Goal: Information Seeking & Learning: Learn about a topic

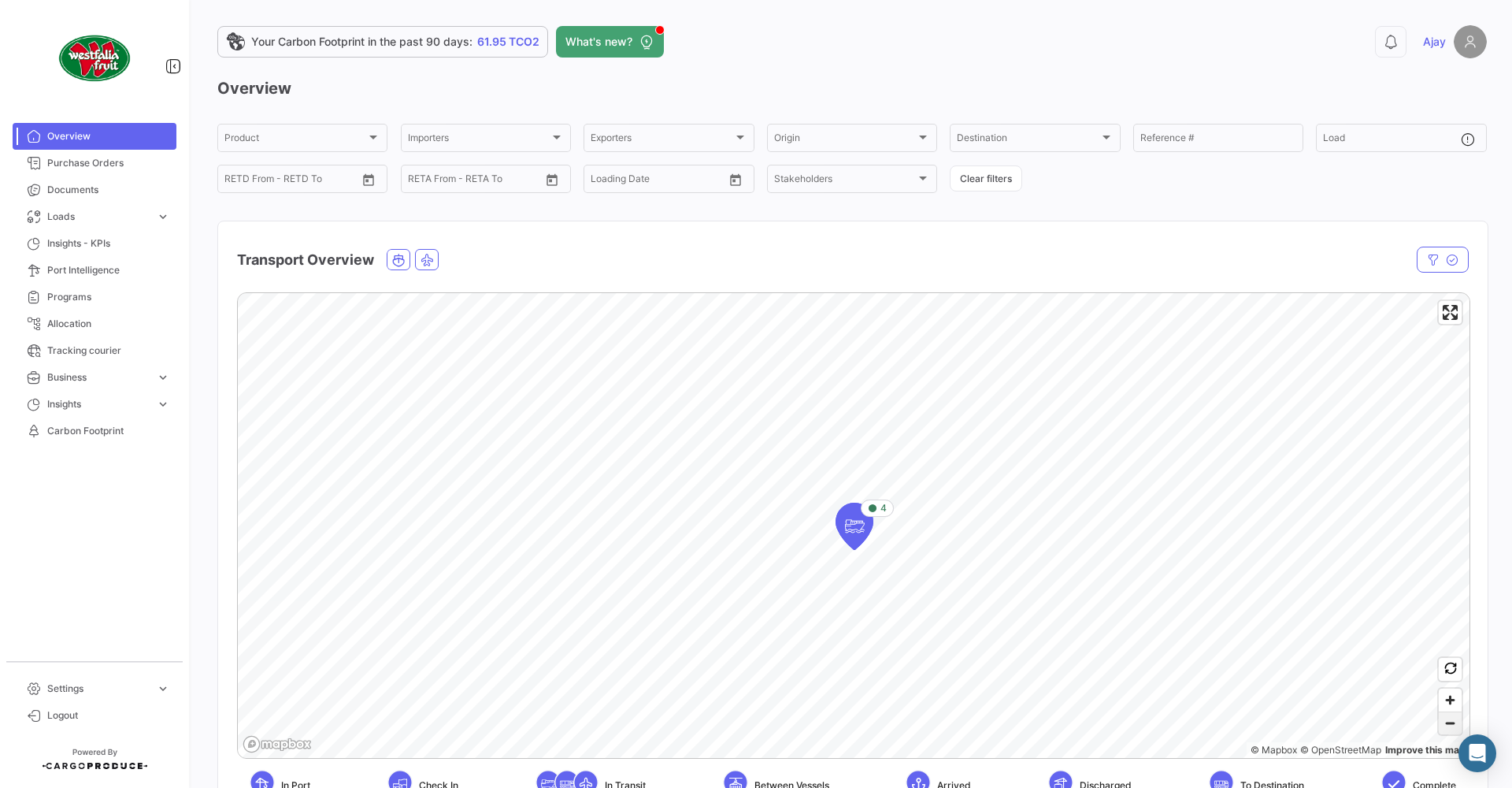
click at [1456, 724] on span "Zoom out" at bounding box center [1451, 723] width 23 height 22
click at [1459, 700] on span "Zoom in" at bounding box center [1451, 700] width 23 height 23
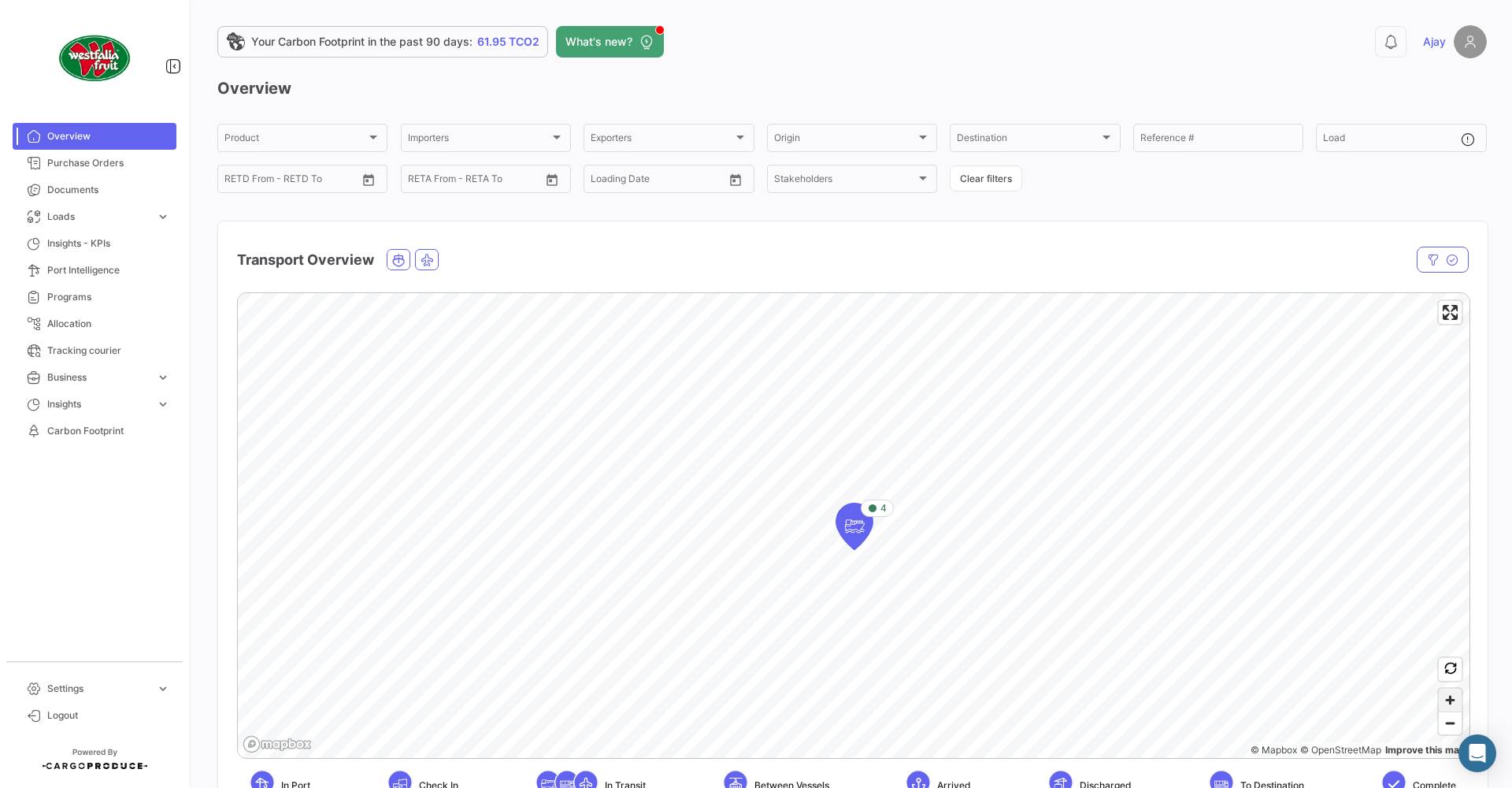
click at [1459, 700] on span "Zoom in" at bounding box center [1451, 700] width 23 height 23
click at [87, 184] on span "Documents" at bounding box center [109, 189] width 123 height 14
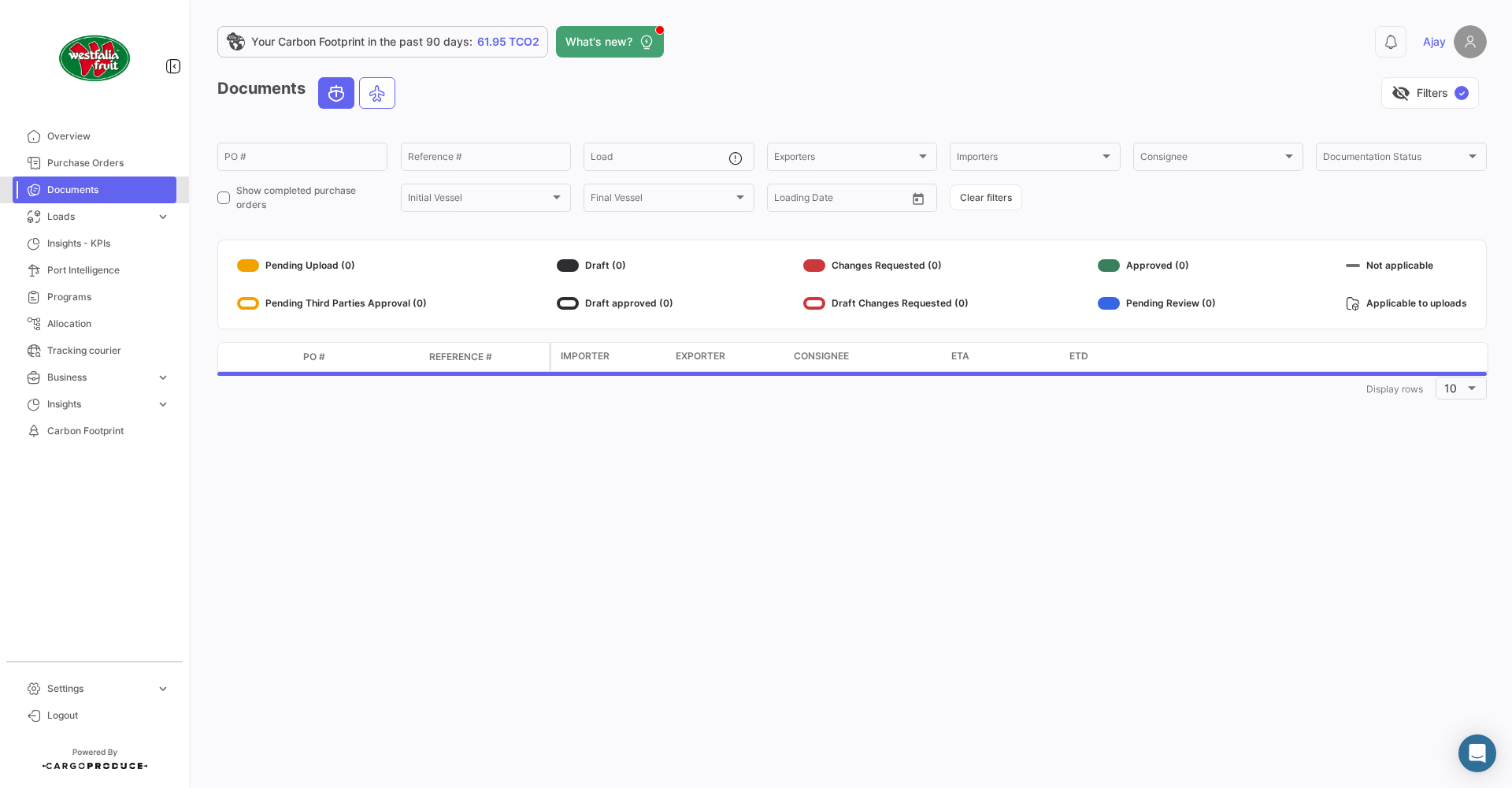
click at [80, 192] on span "Documents" at bounding box center [109, 189] width 123 height 14
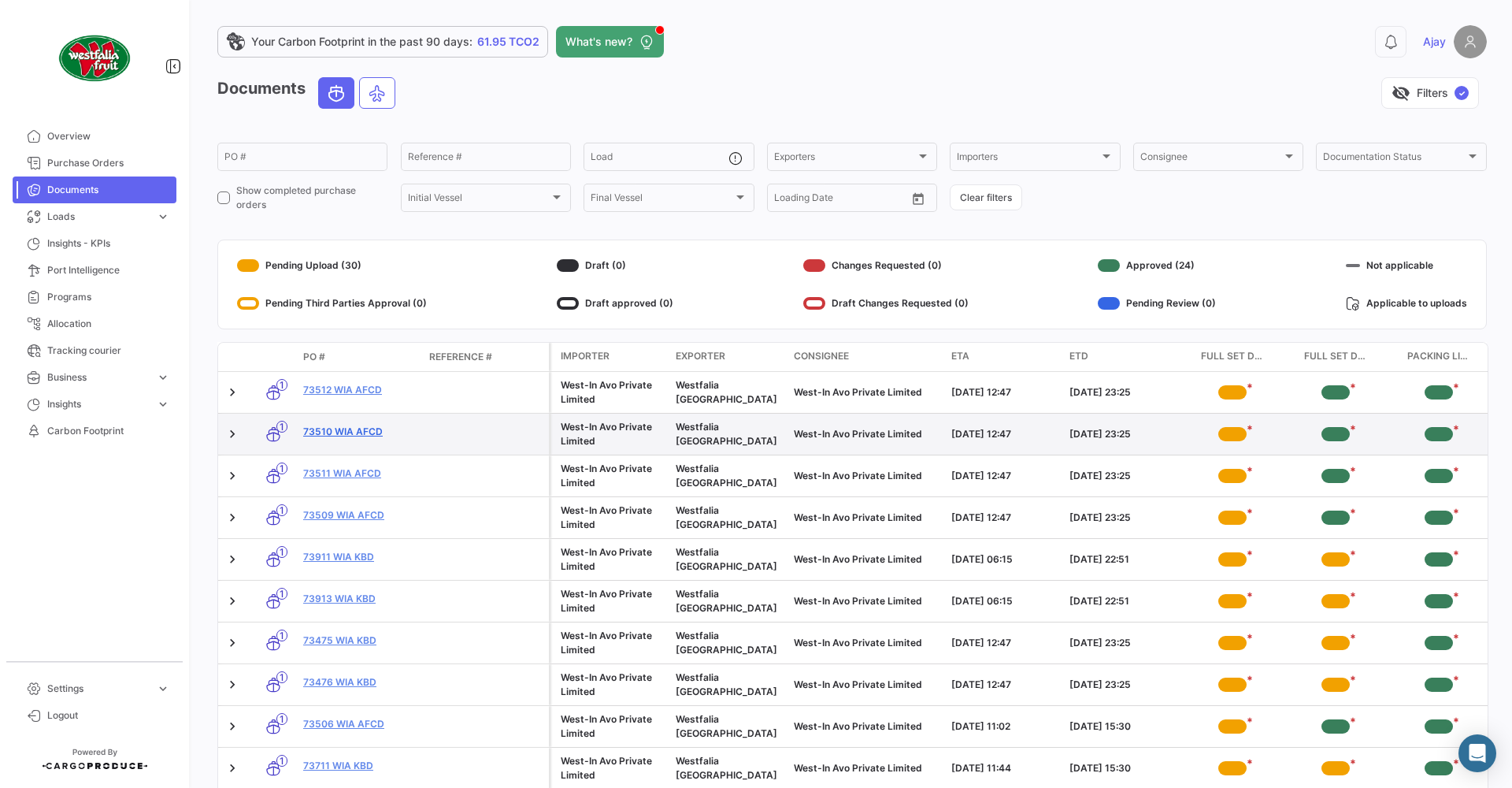
click at [352, 428] on link "73510 WIA AFCD" at bounding box center [359, 432] width 114 height 14
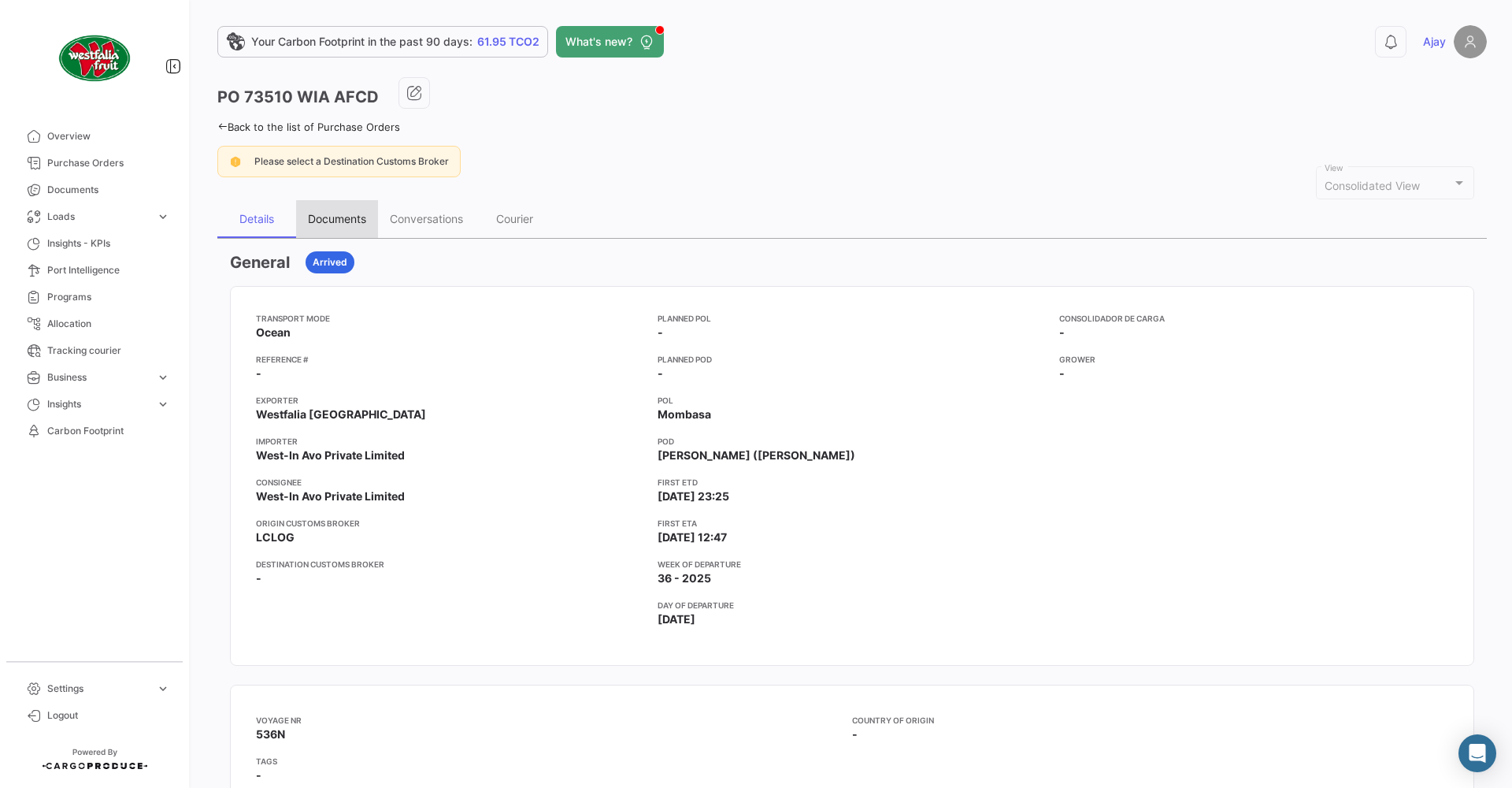
click at [352, 220] on div "Documents" at bounding box center [336, 219] width 58 height 13
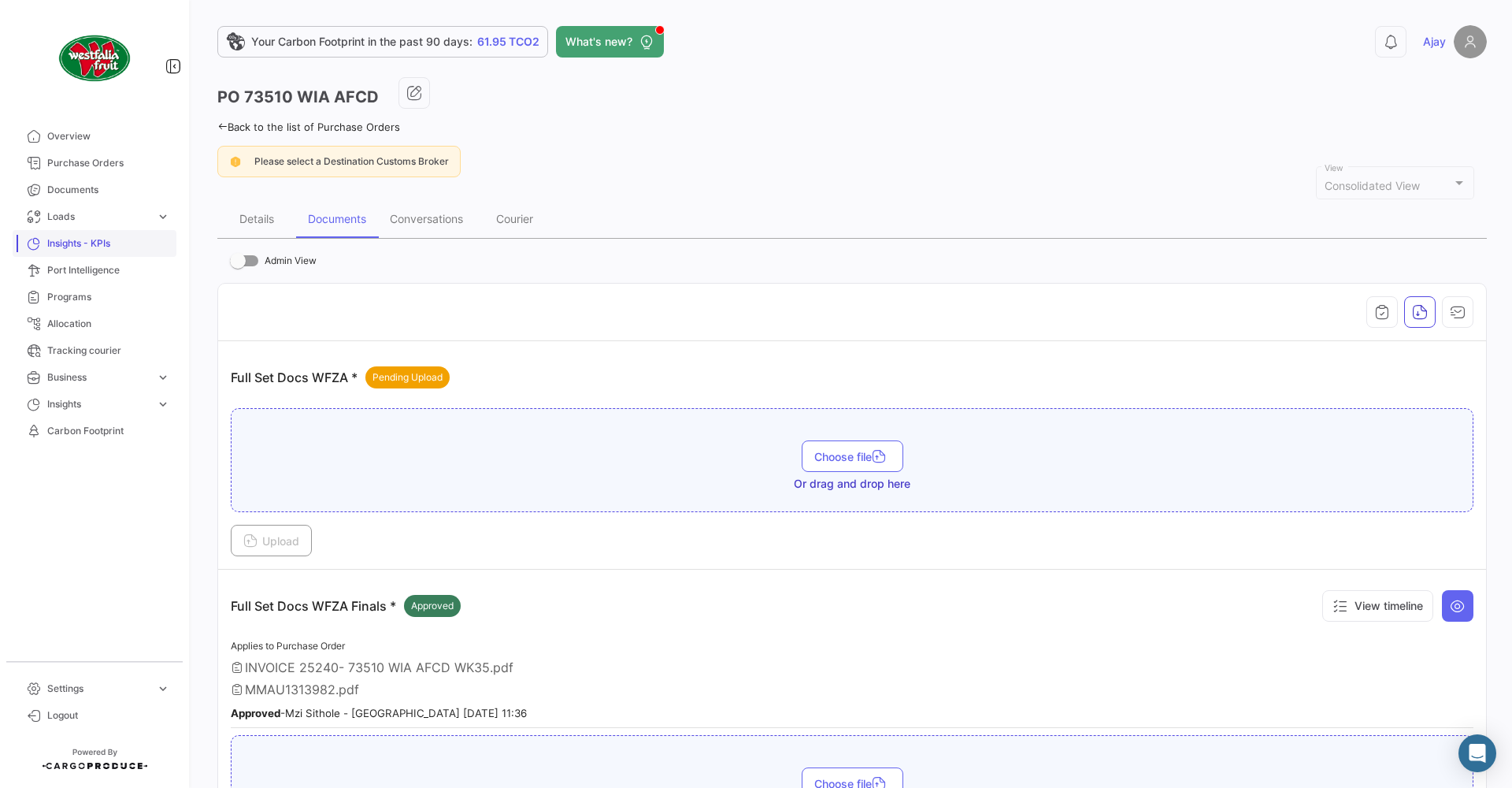
click at [106, 251] on link "Insights - KPIs" at bounding box center [94, 243] width 164 height 27
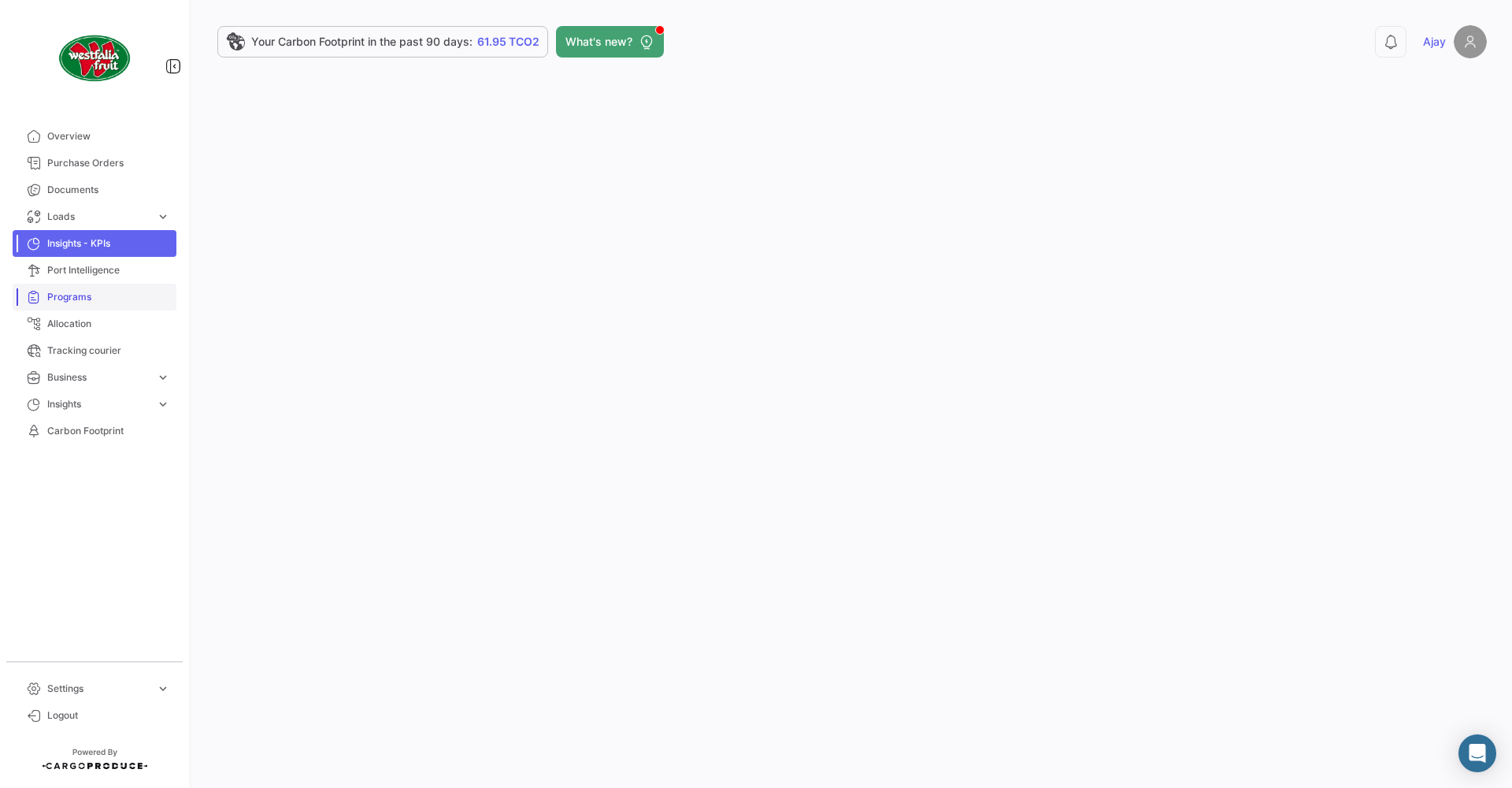
click at [97, 293] on span "Programs" at bounding box center [109, 297] width 123 height 14
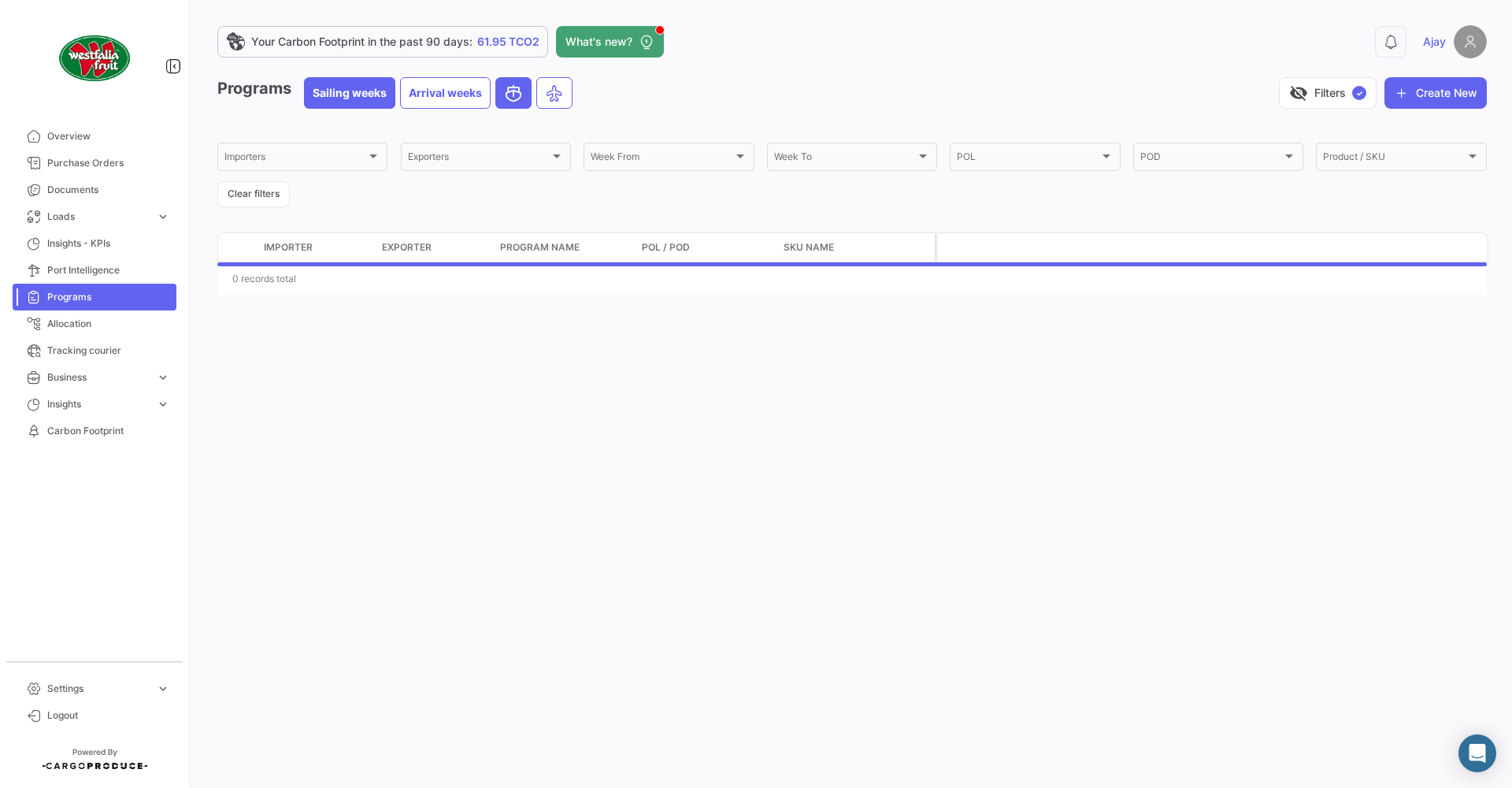
click at [67, 297] on span "Programs" at bounding box center [109, 297] width 123 height 14
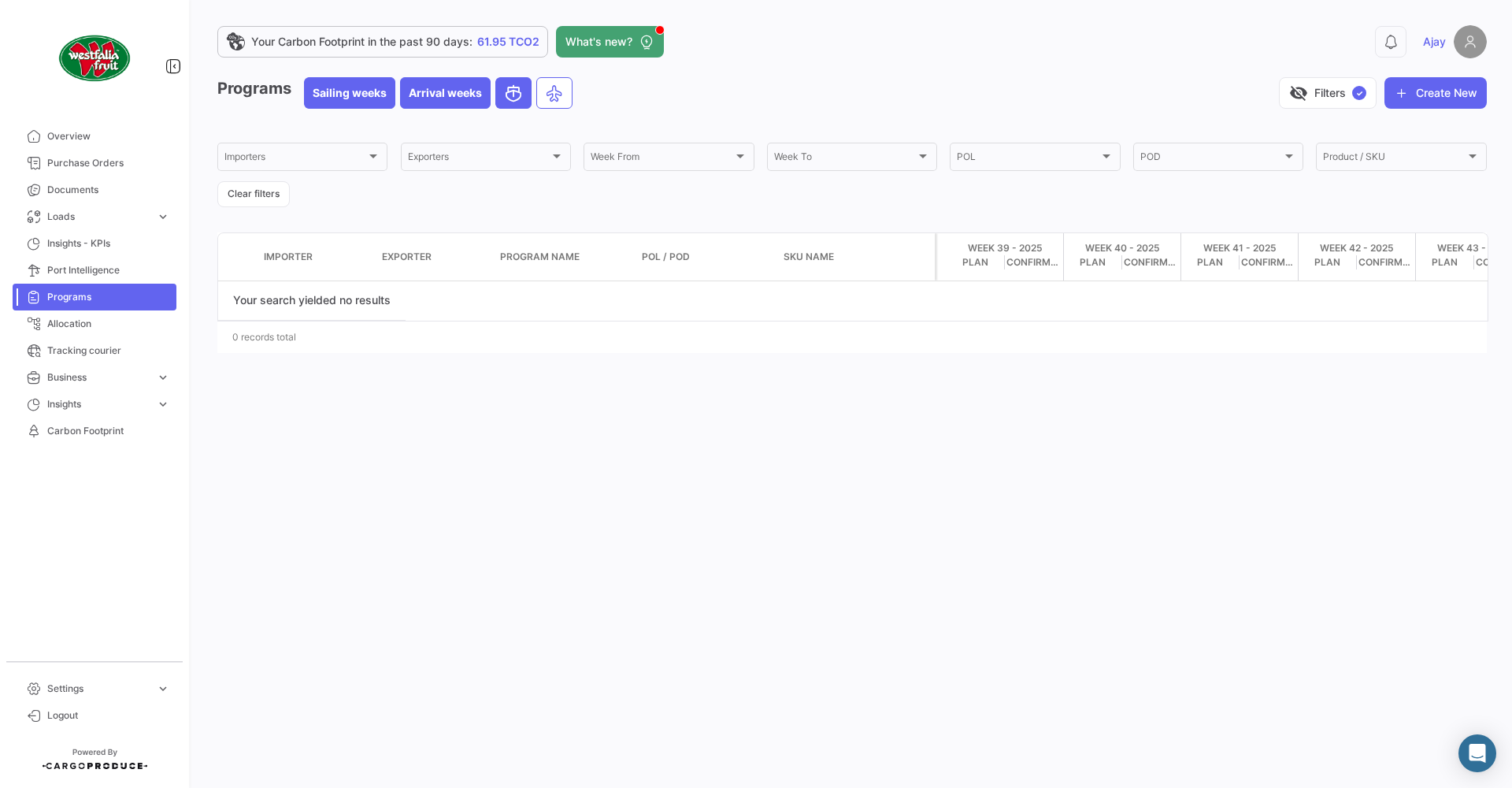
click at [458, 94] on span "Arrival weeks" at bounding box center [445, 93] width 89 height 30
click at [114, 316] on link "Allocation" at bounding box center [94, 324] width 164 height 27
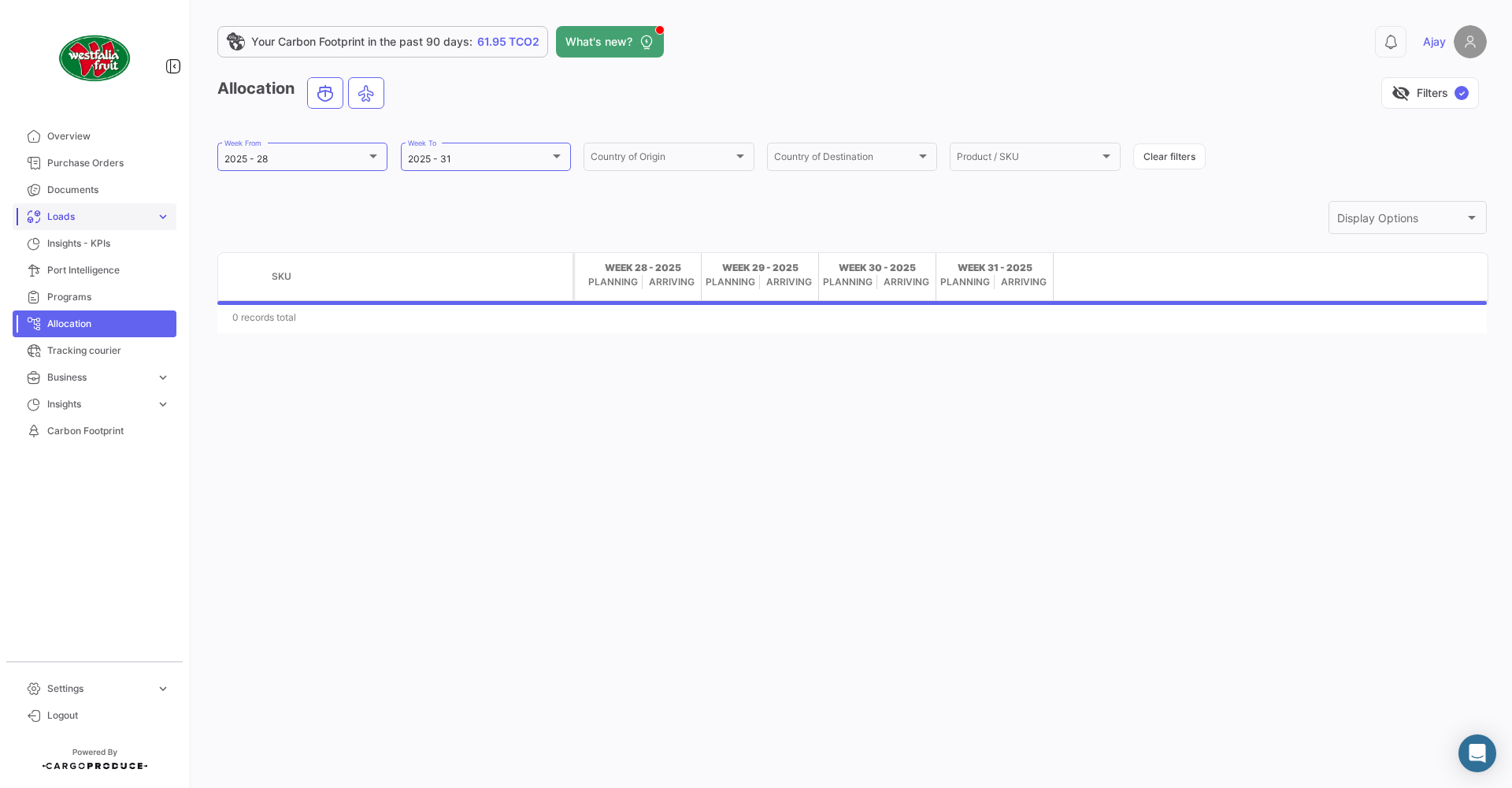
click at [117, 224] on link "Loads expand_more" at bounding box center [94, 216] width 164 height 27
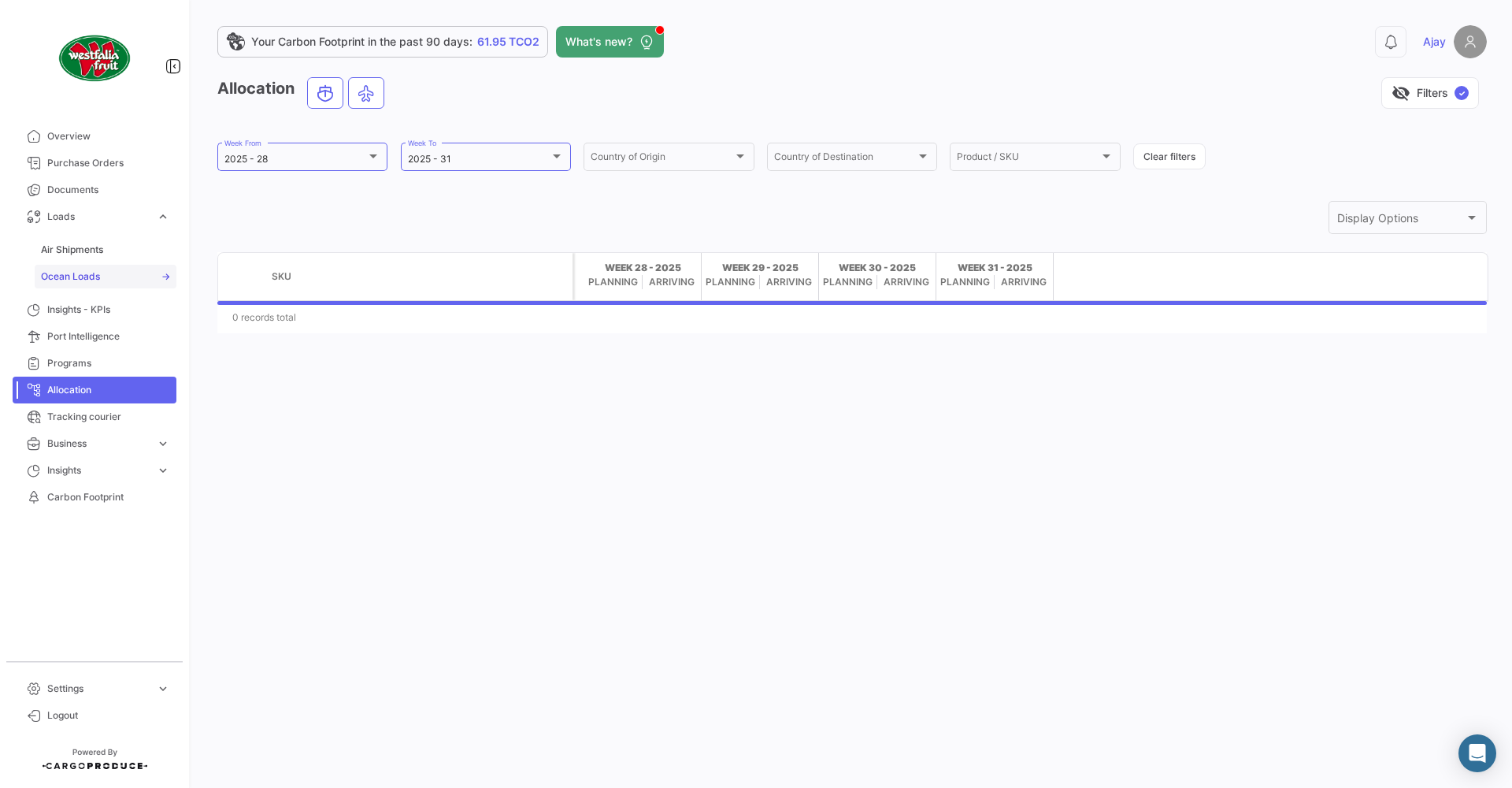
click at [119, 282] on link "Ocean Loads" at bounding box center [105, 276] width 142 height 24
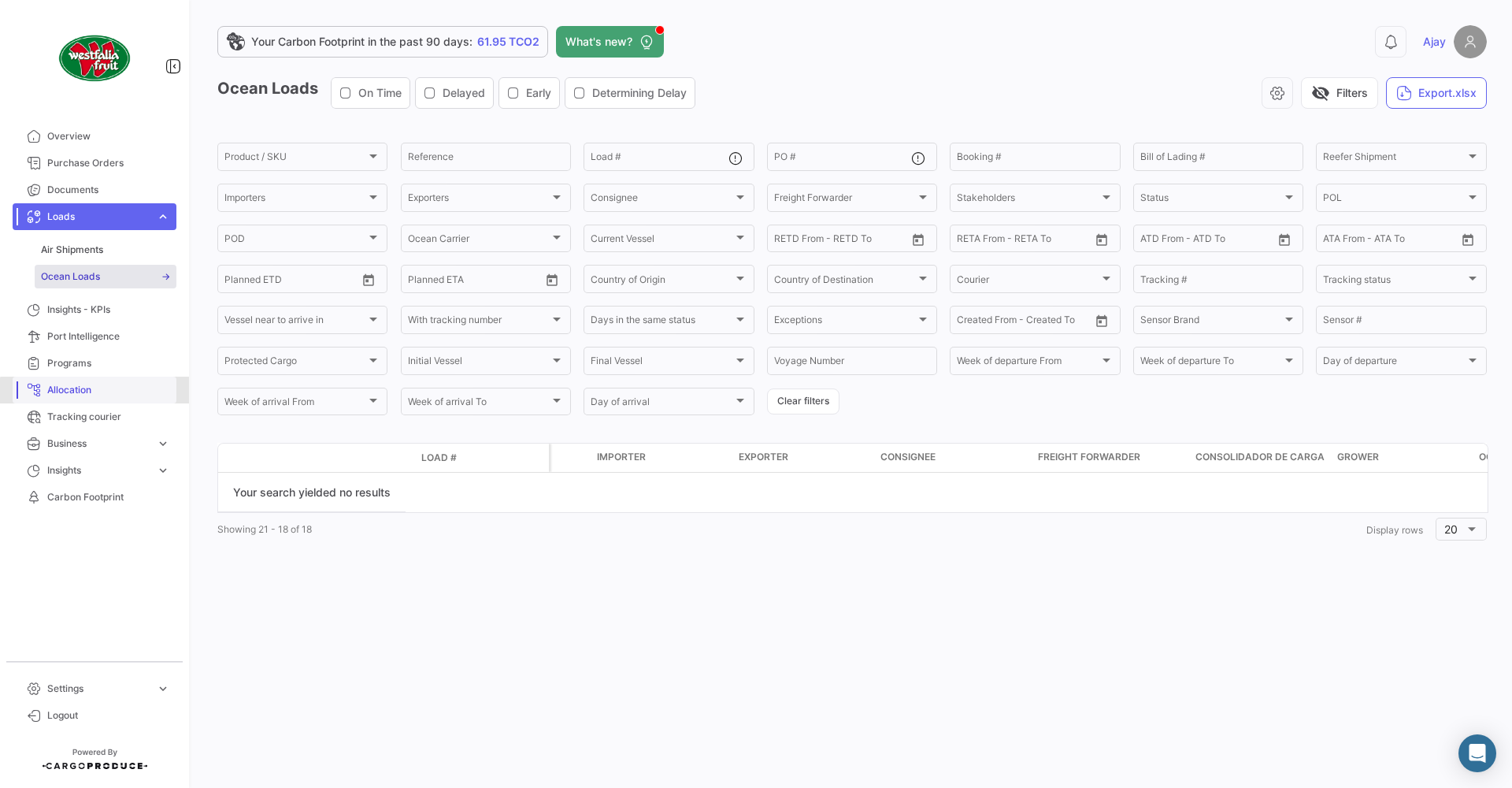
click at [113, 397] on link "Allocation" at bounding box center [94, 390] width 164 height 27
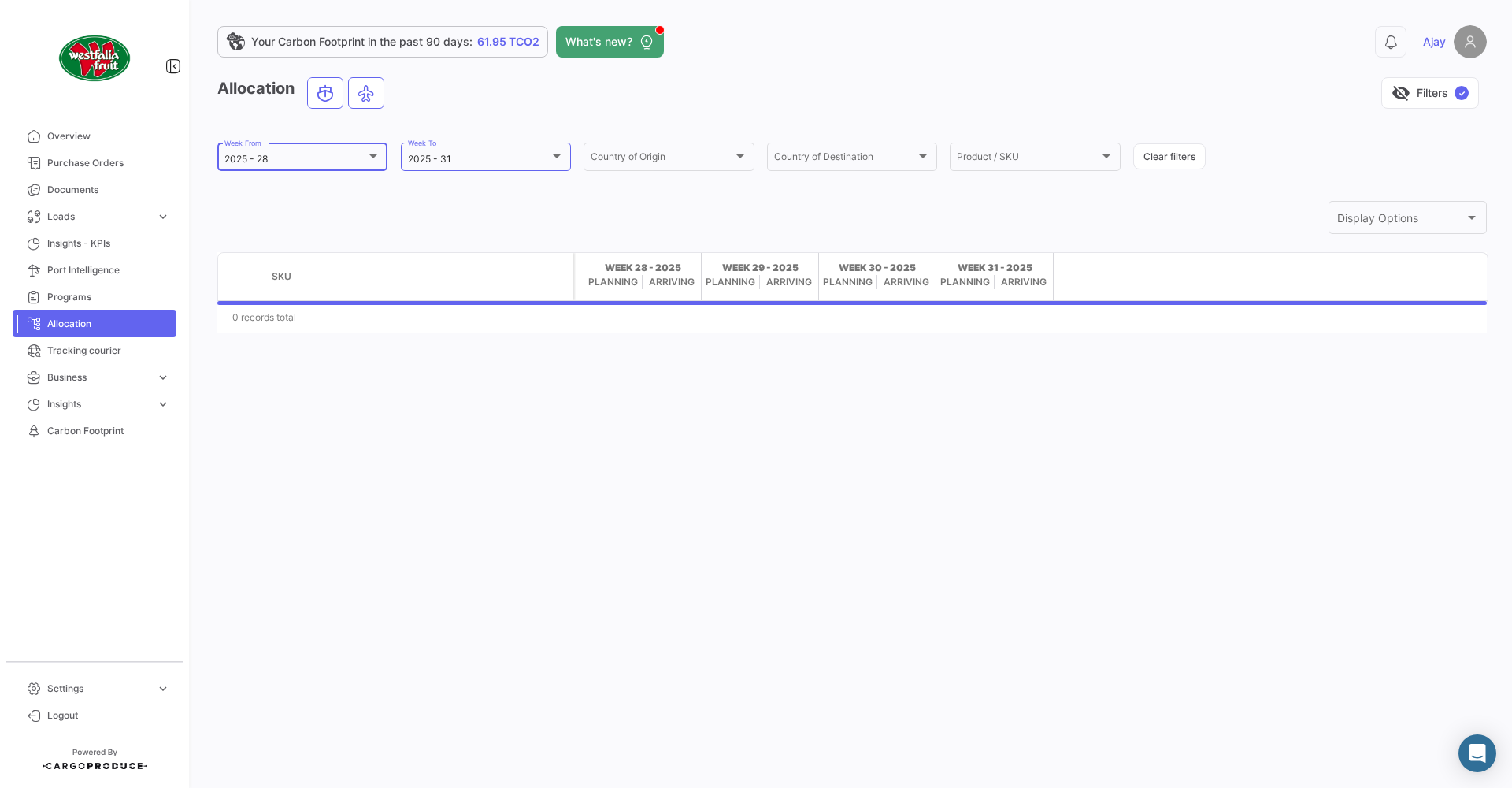
click at [336, 152] on div "2025 - 28 Week From" at bounding box center [302, 156] width 156 height 31
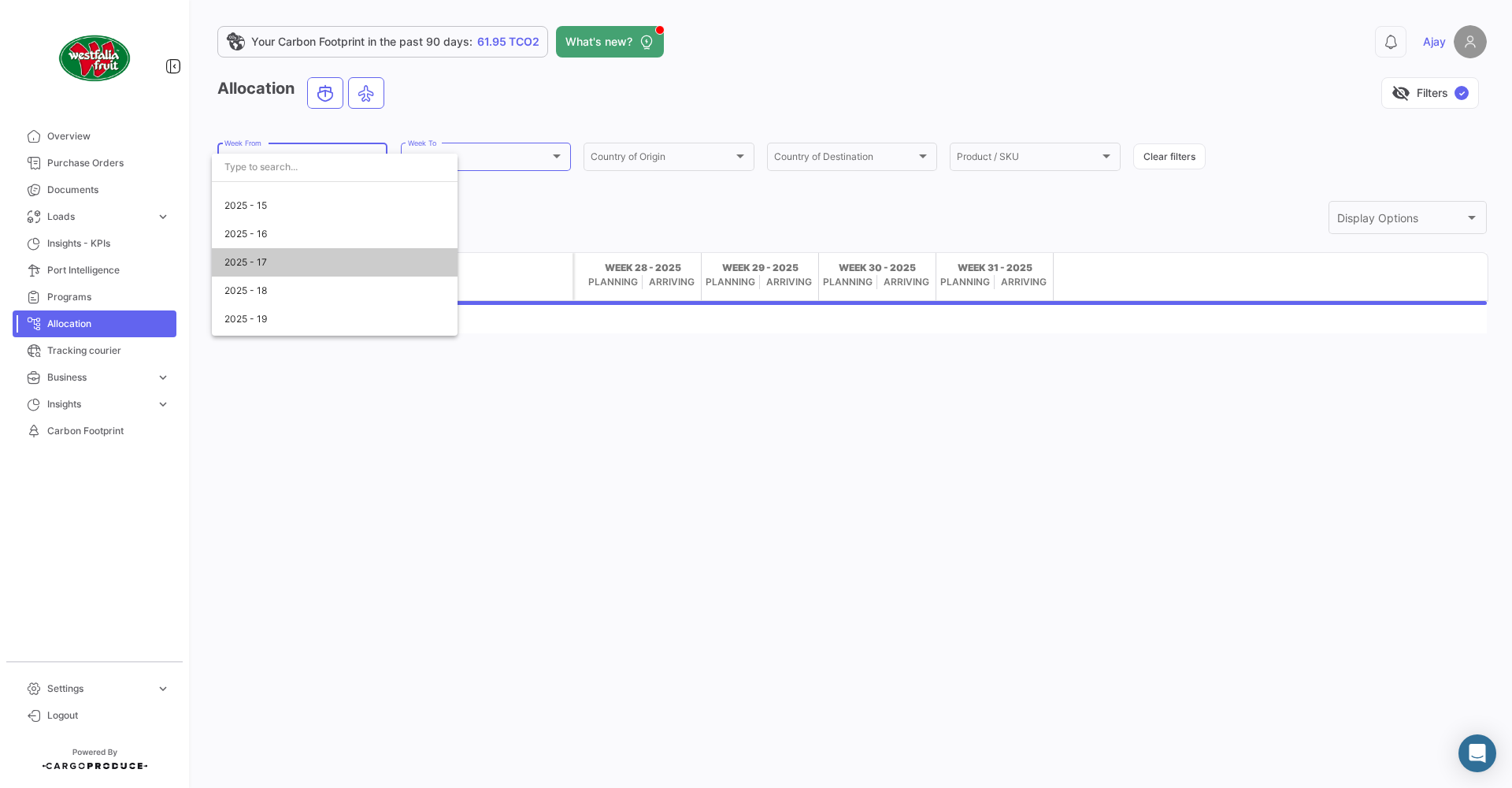
scroll to position [800, 0]
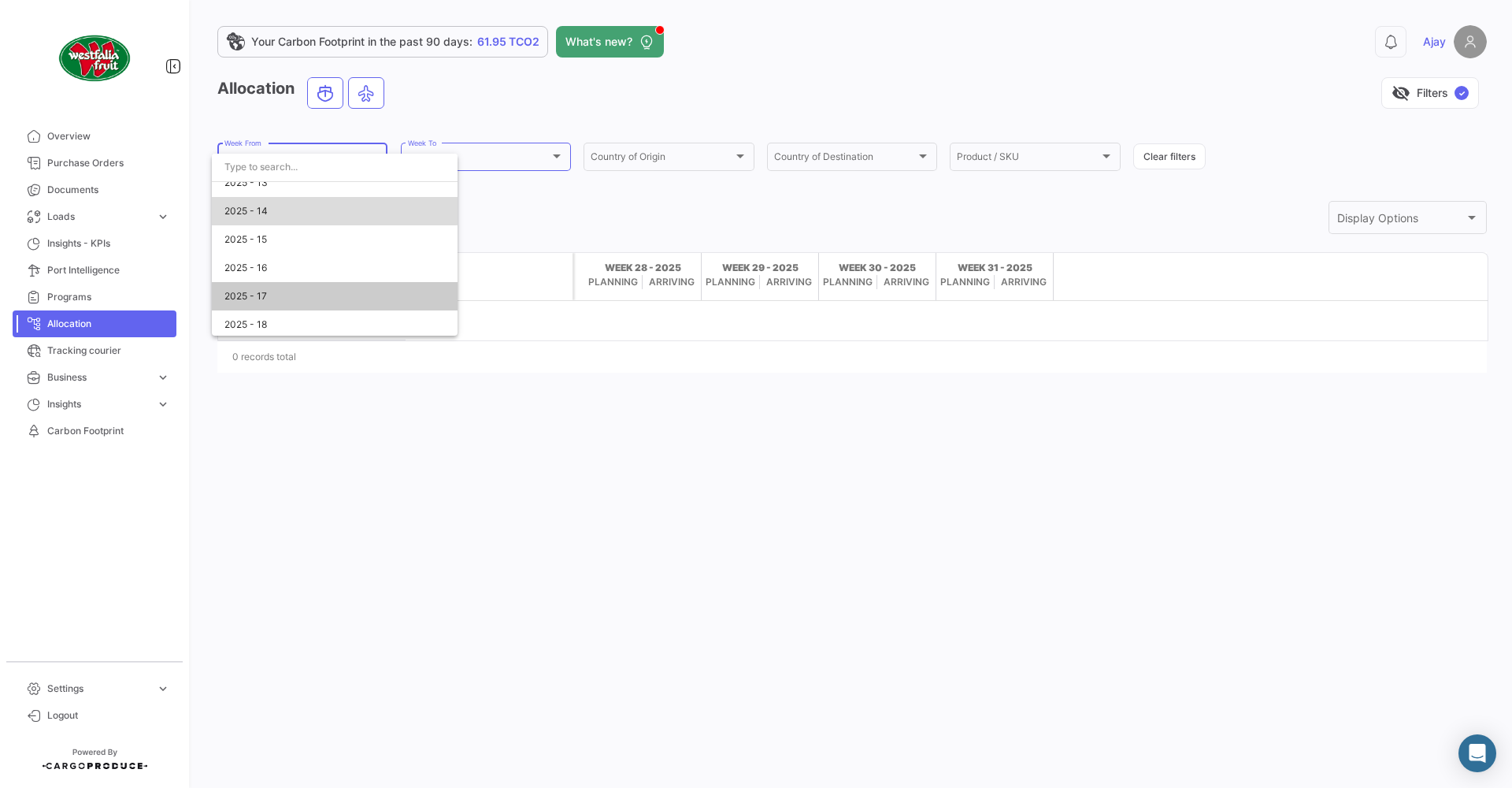
click at [318, 209] on span "2025 - 14" at bounding box center [334, 211] width 220 height 29
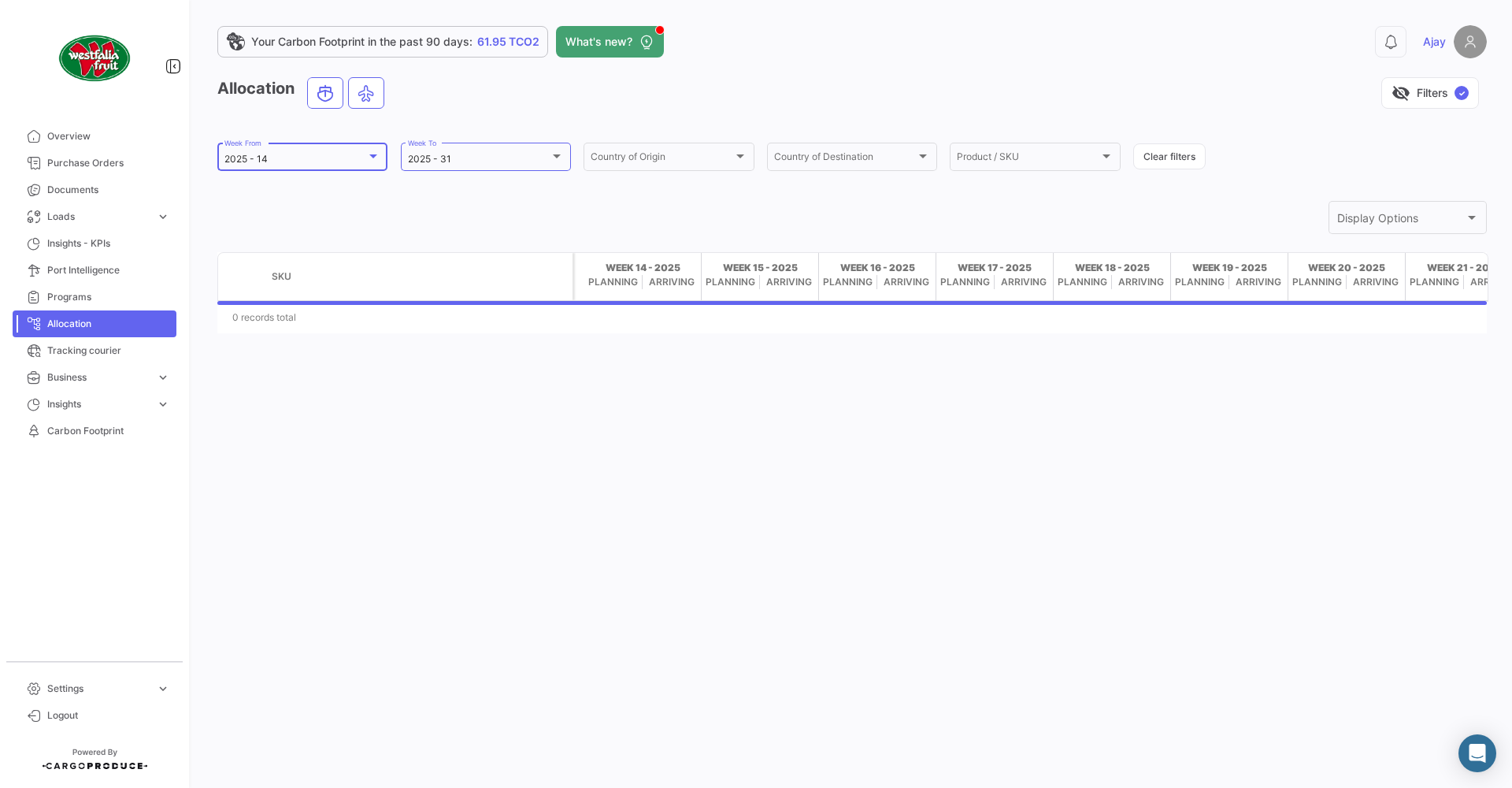
scroll to position [0, 0]
click at [686, 148] on div "Country of Origin Country of Origin" at bounding box center [669, 156] width 156 height 31
click at [891, 146] on div at bounding box center [756, 394] width 1512 height 788
click at [896, 155] on div "Country of Destination" at bounding box center [845, 159] width 142 height 11
click at [980, 87] on div at bounding box center [756, 394] width 1512 height 788
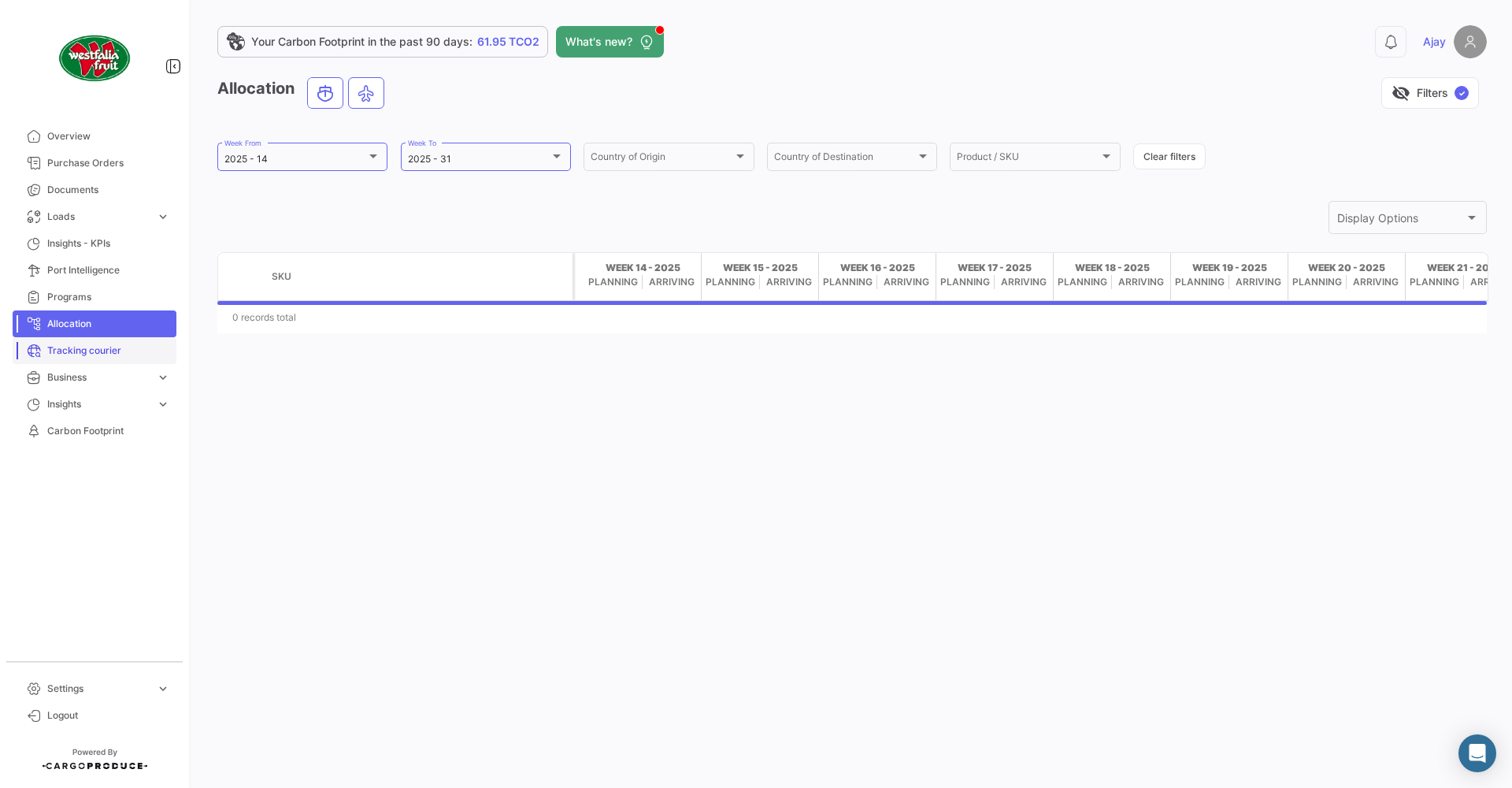
click at [130, 346] on span "Tracking courier" at bounding box center [109, 350] width 123 height 14
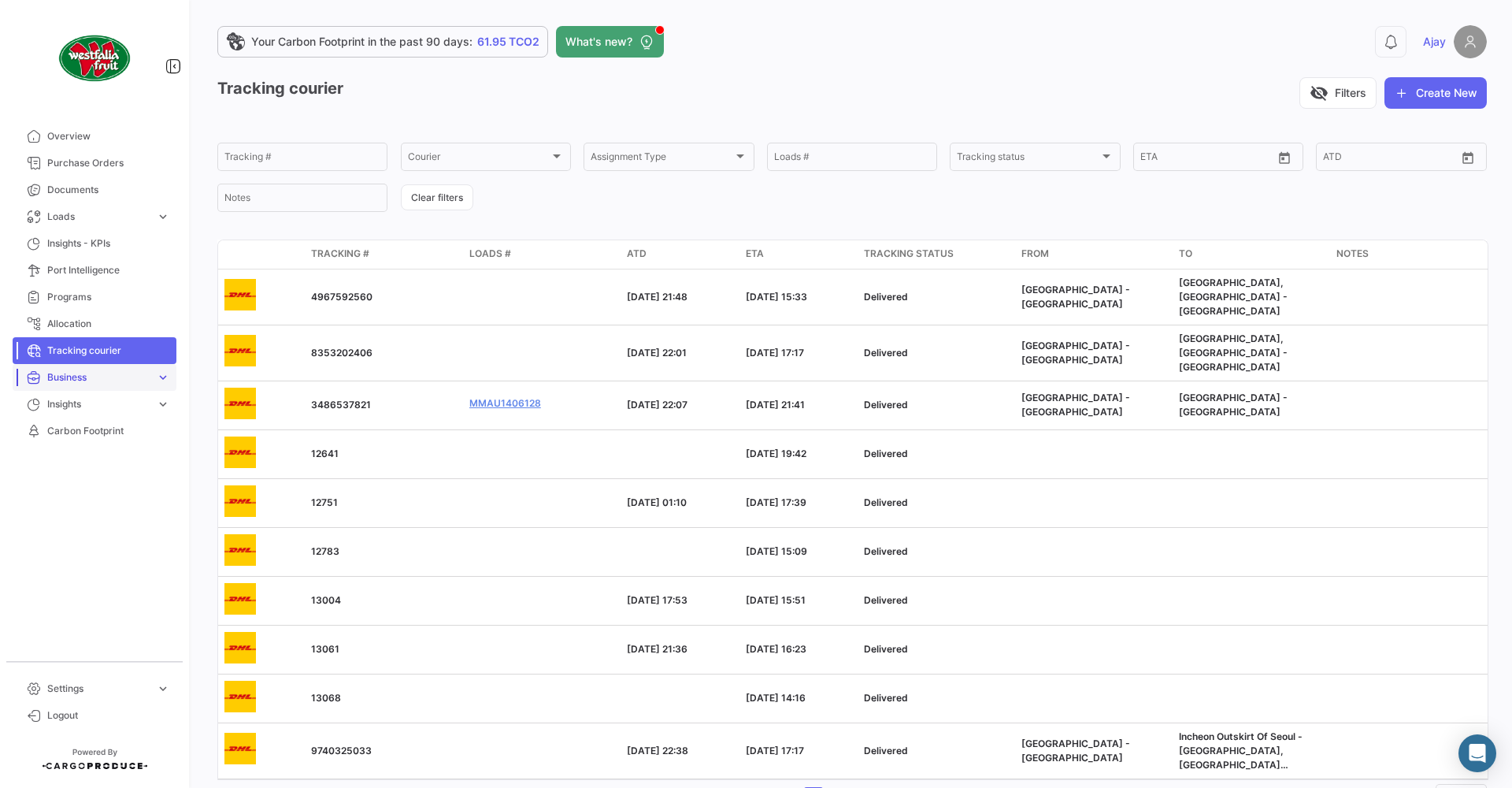
click at [138, 373] on span "Business" at bounding box center [98, 377] width 102 height 14
click at [66, 455] on link "Insights expand_more" at bounding box center [94, 443] width 164 height 27
click at [113, 428] on link "Time to destination" at bounding box center [105, 437] width 142 height 24
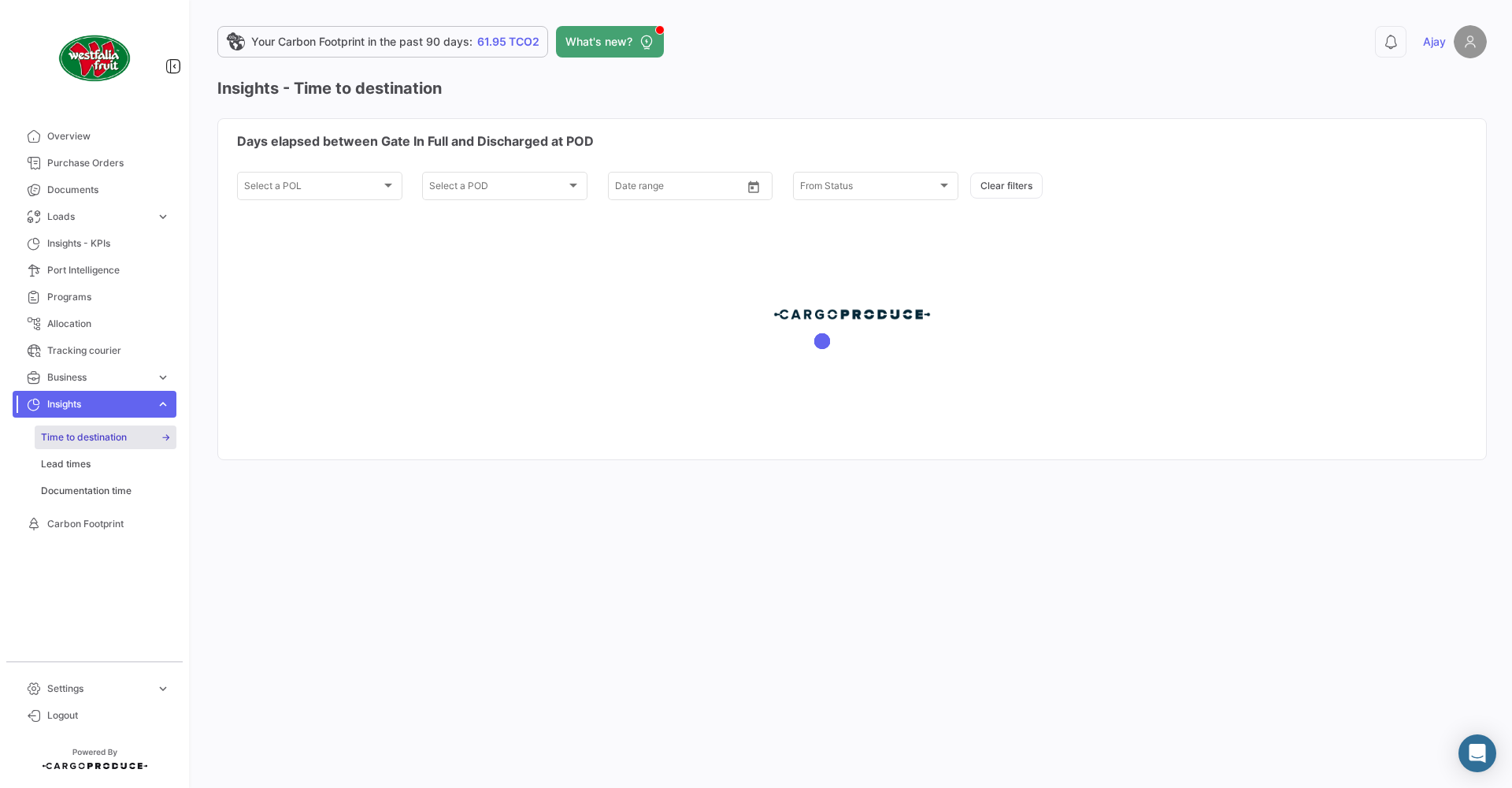
type input "[DATE]"
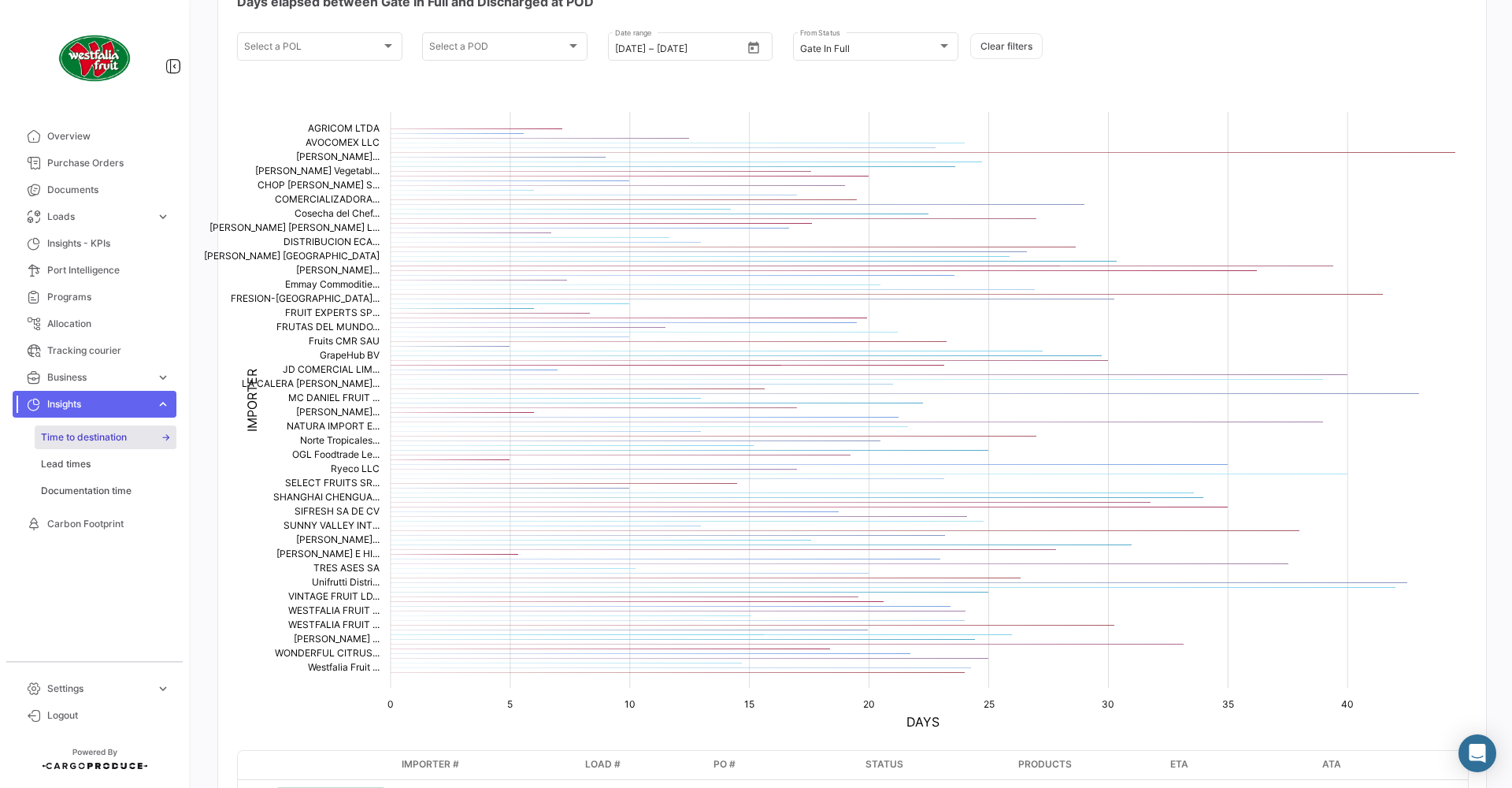
scroll to position [144, 0]
click at [417, 608] on icon "0 0 5 5 10 10 15 15 20 20 25 25 30 30 35 35 40 40 DAYS AGRICOM LTDA AGRICOM LTD…" at bounding box center [852, 414] width 1230 height 631
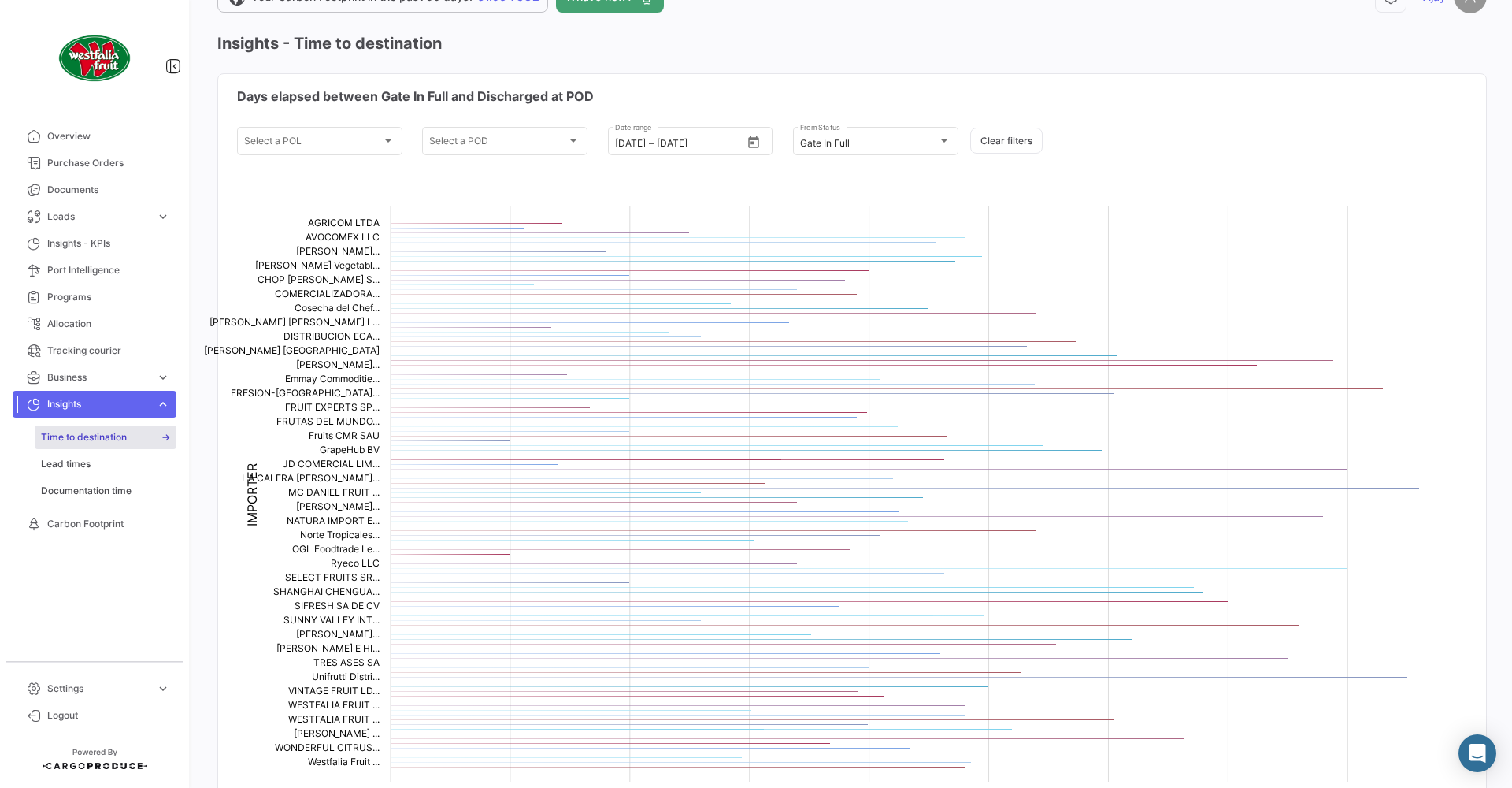
scroll to position [43, 0]
click at [332, 149] on div "Select a POL" at bounding box center [312, 144] width 137 height 11
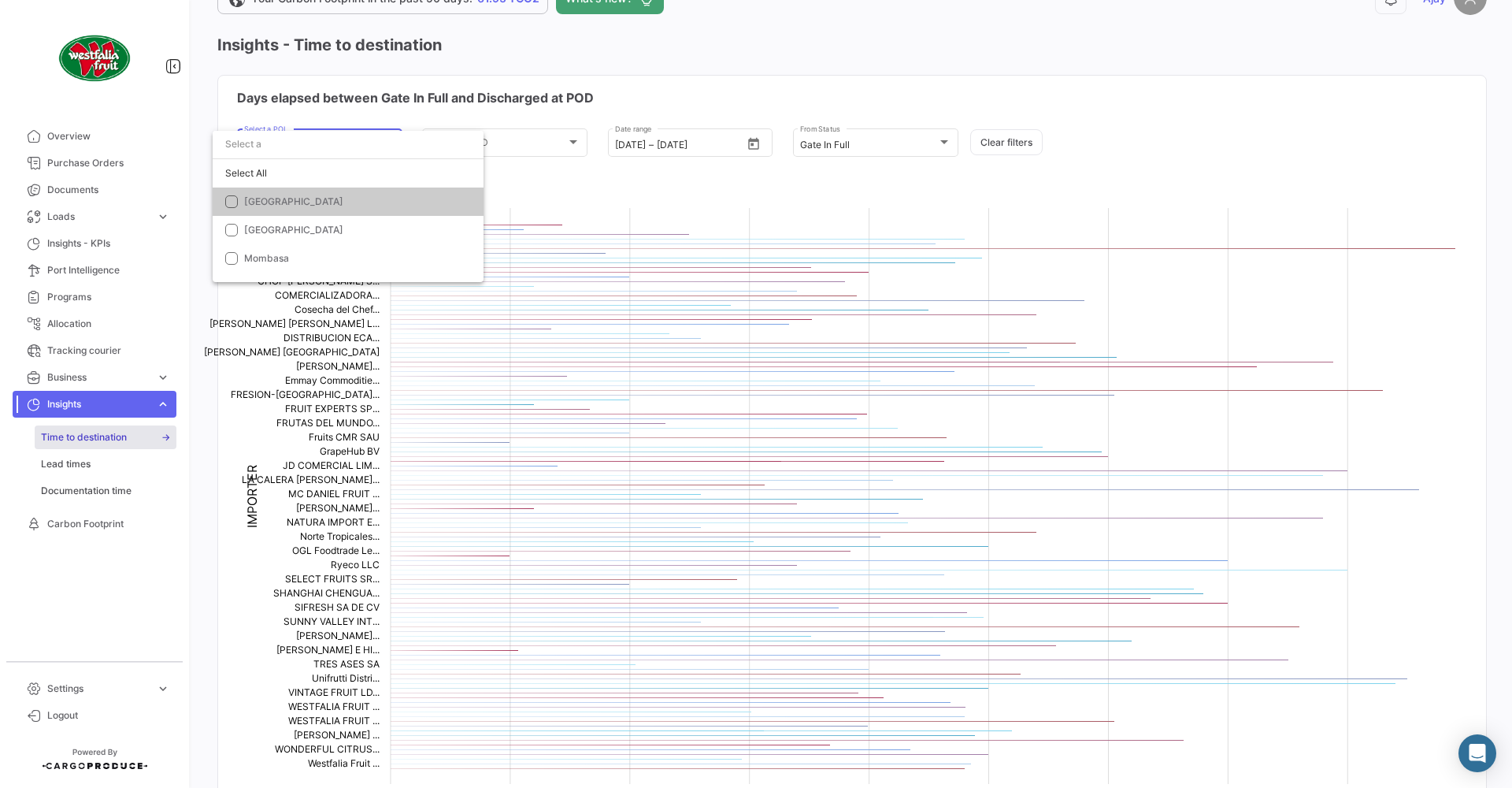
scroll to position [0, 0]
click at [533, 135] on div at bounding box center [756, 394] width 1512 height 788
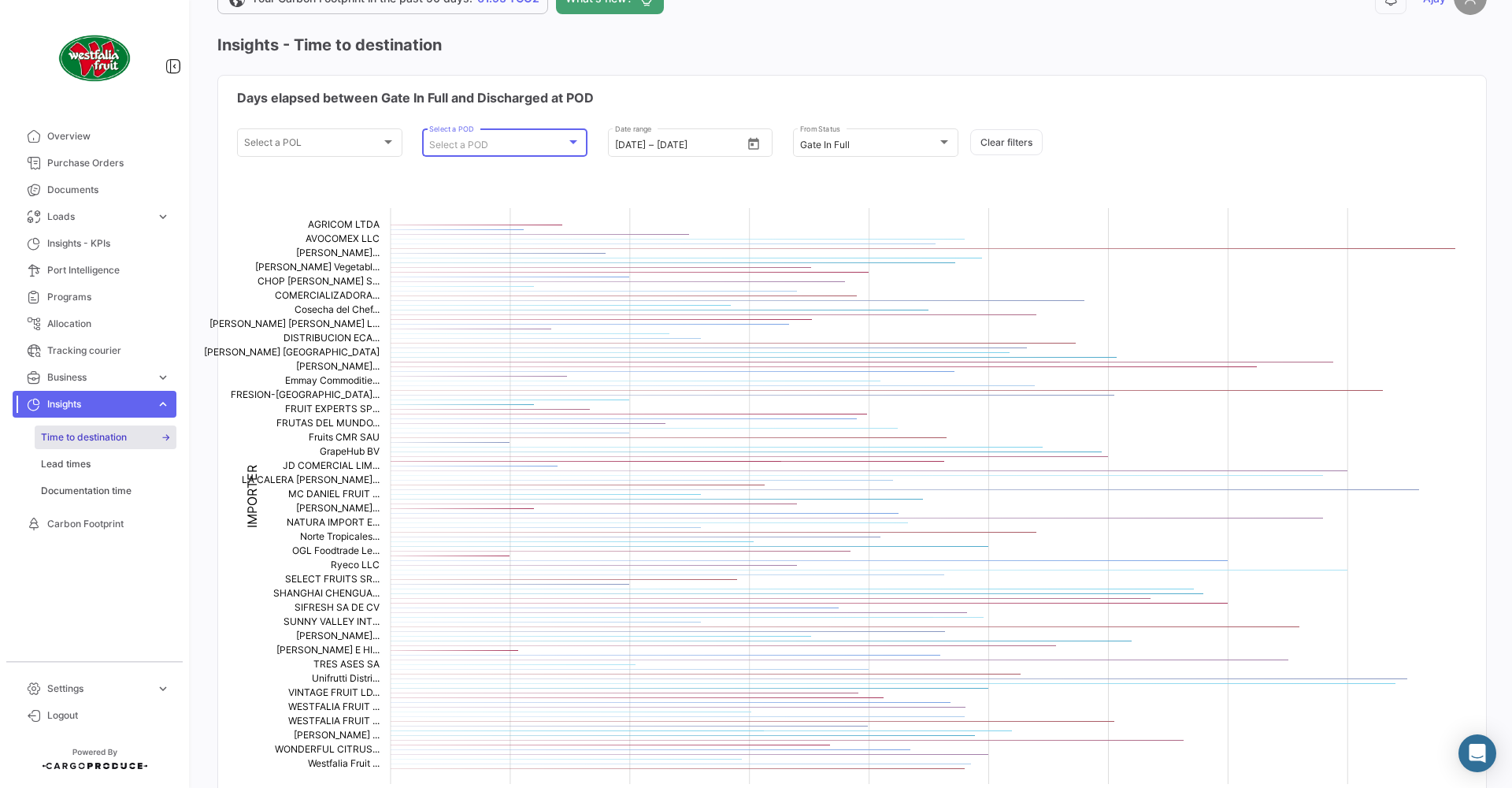
click at [544, 143] on div "Select a POD" at bounding box center [497, 144] width 137 height 11
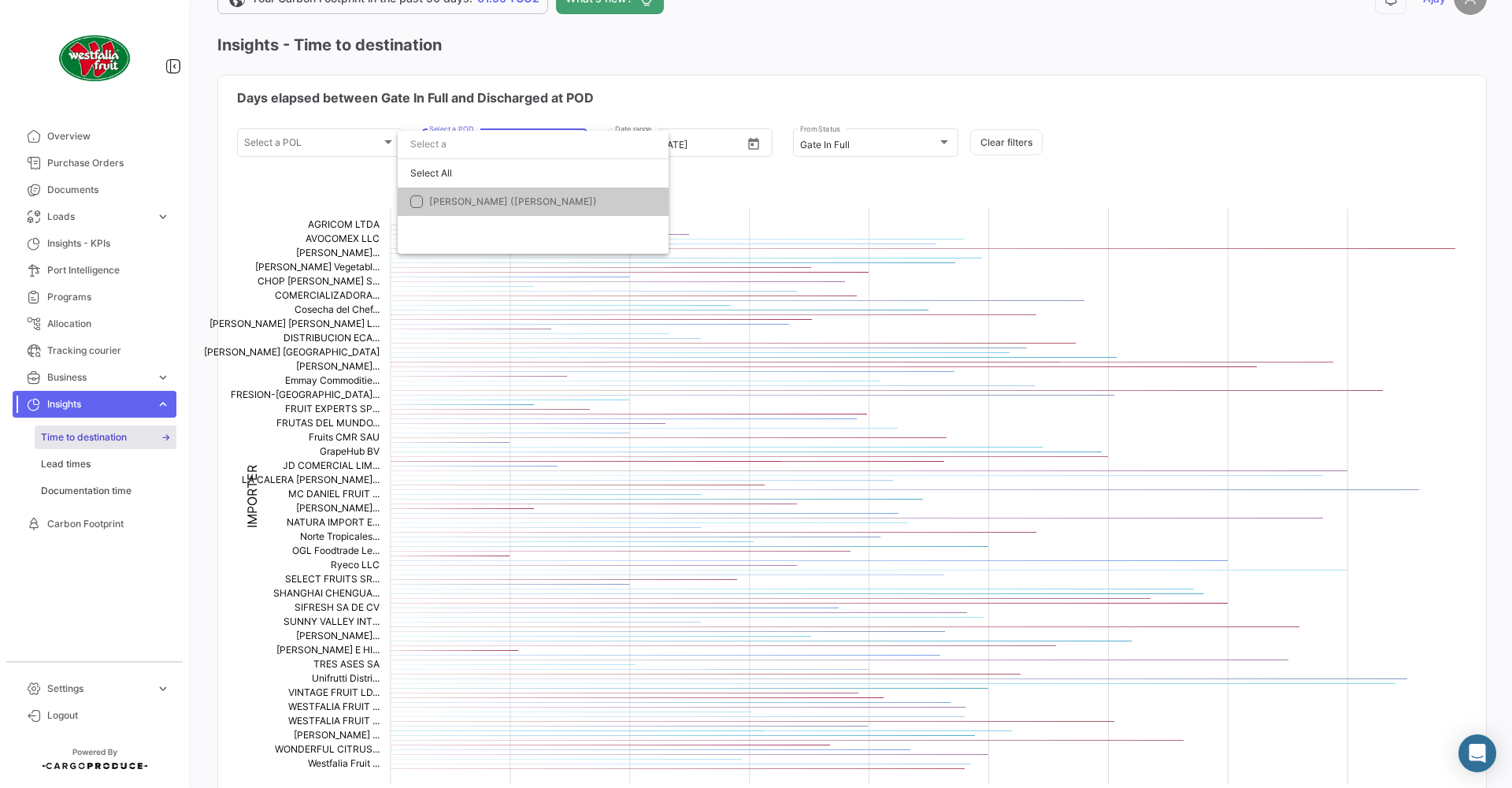
click at [780, 94] on div at bounding box center [756, 394] width 1512 height 788
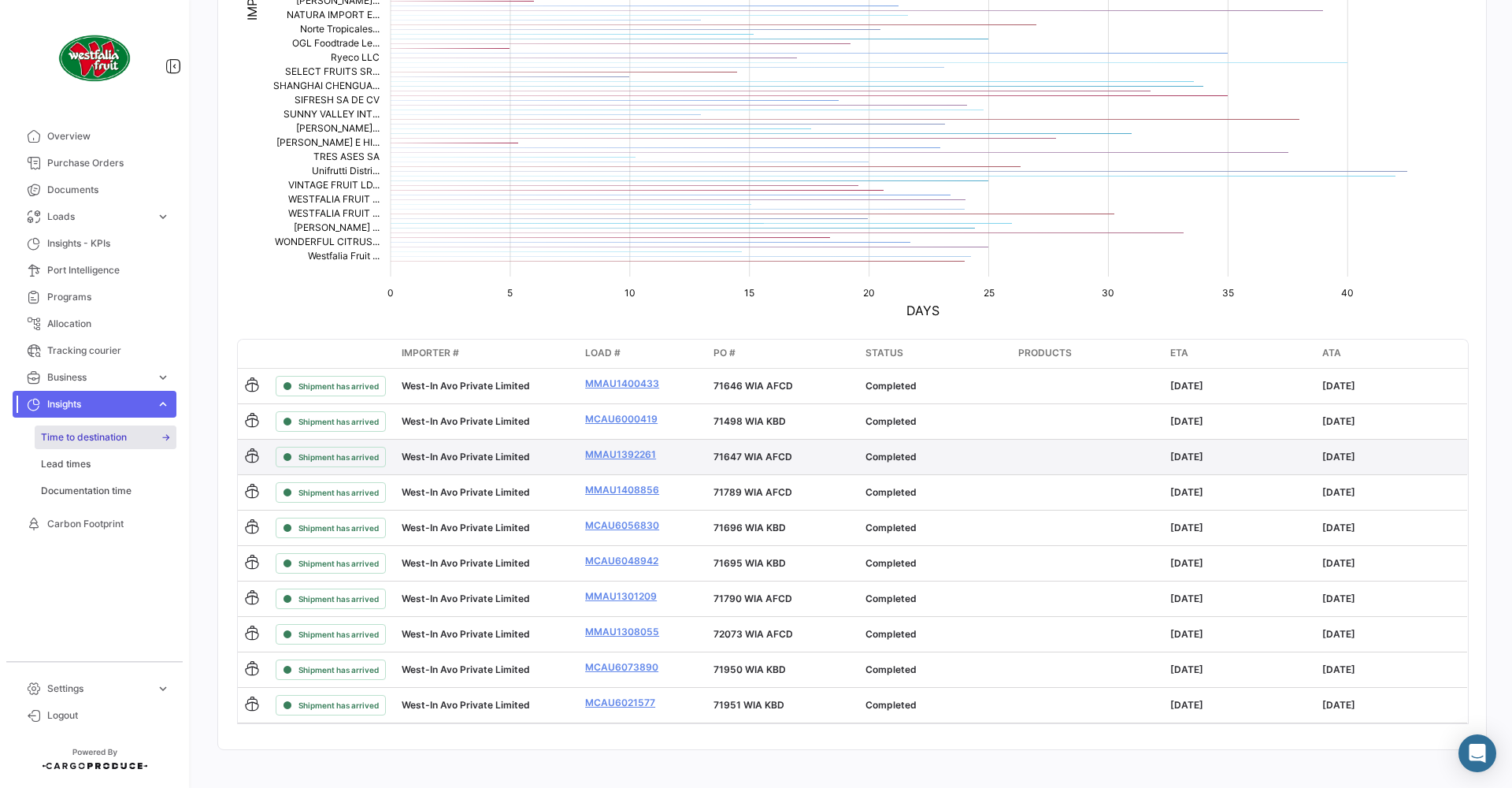
scroll to position [550, 0]
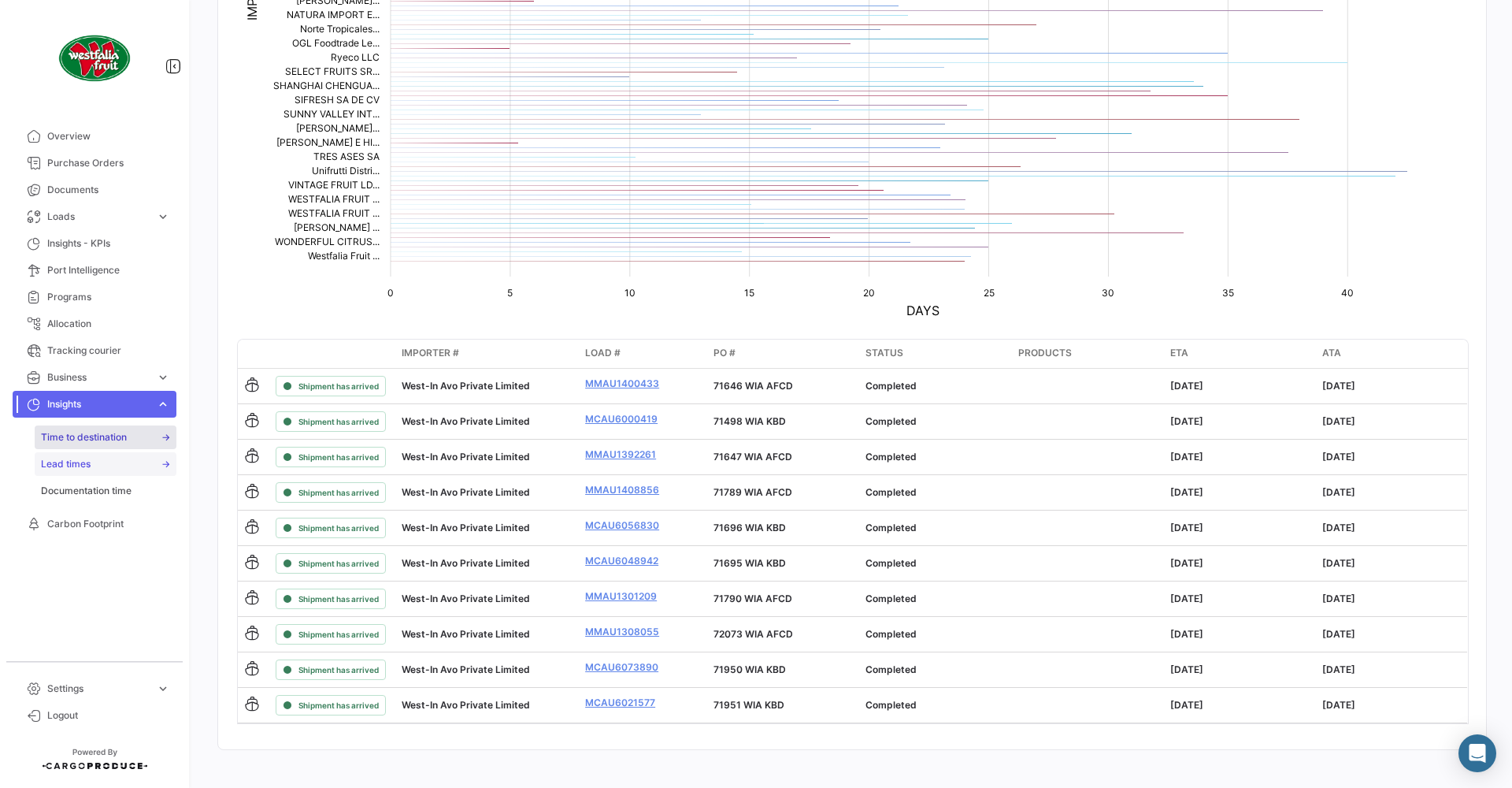
click at [104, 469] on link "Lead times" at bounding box center [105, 464] width 142 height 24
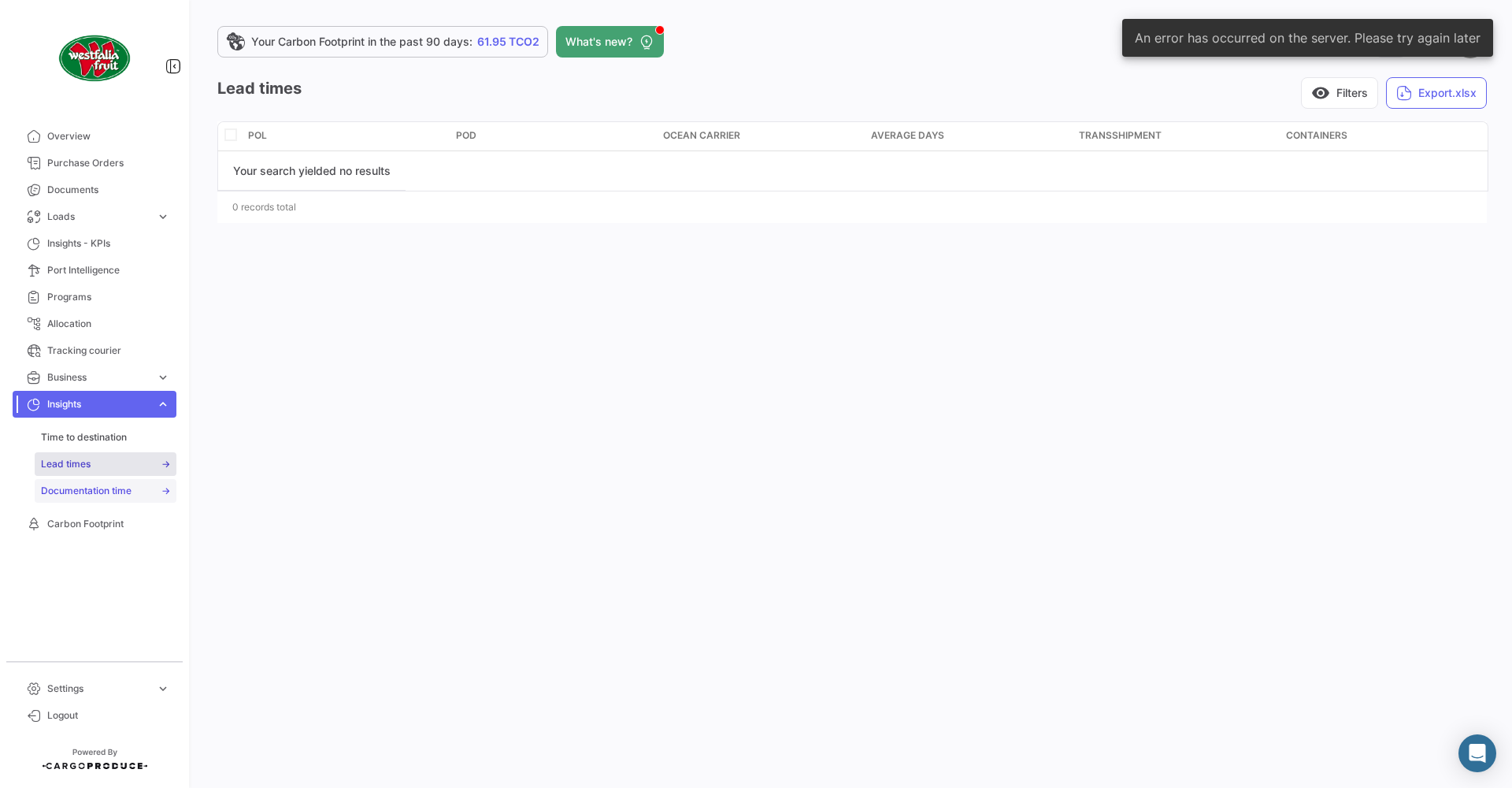
click at [110, 488] on span "Documentation time" at bounding box center [86, 491] width 91 height 14
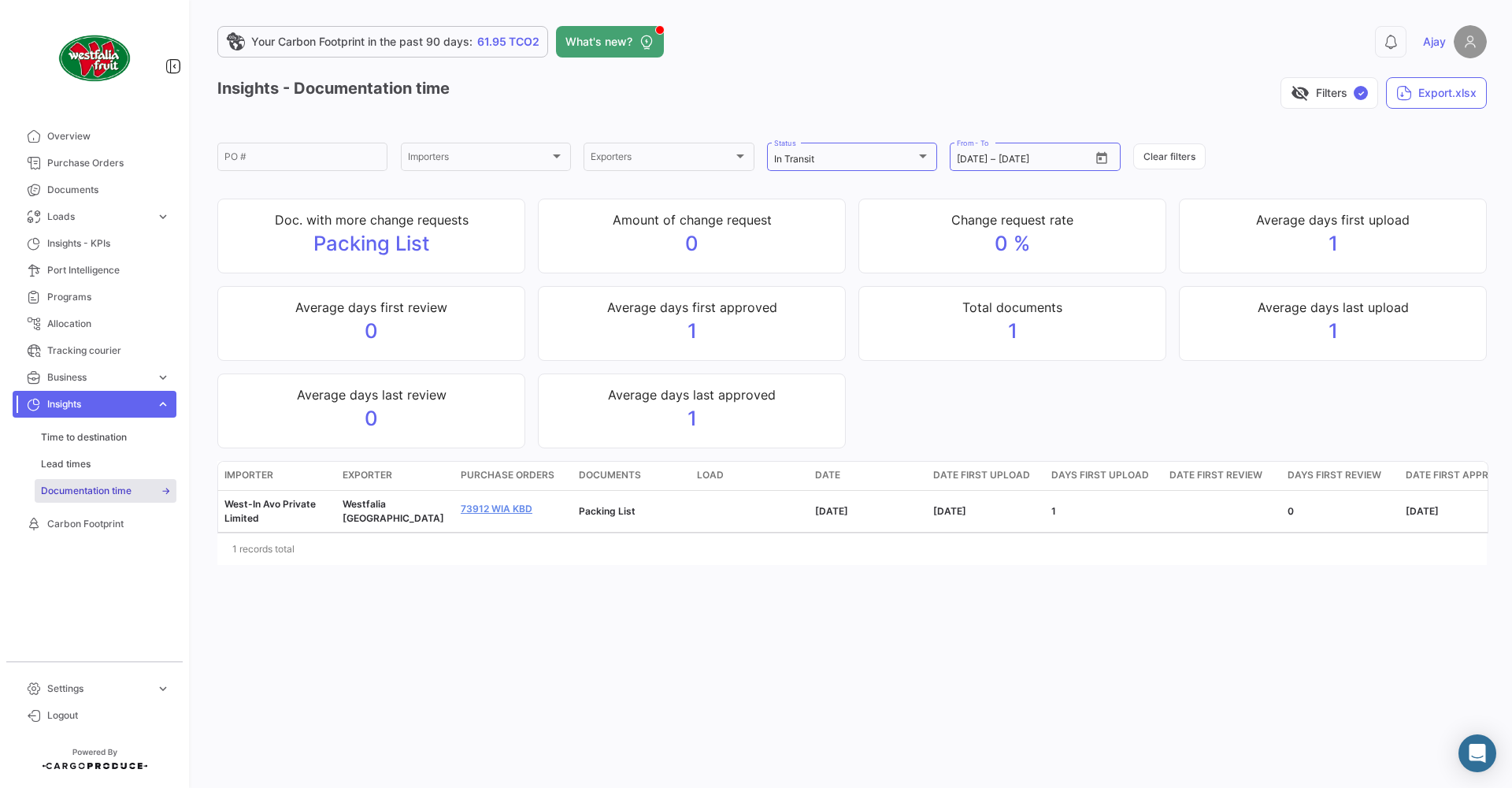
click at [110, 488] on span "Documentation time" at bounding box center [86, 491] width 91 height 14
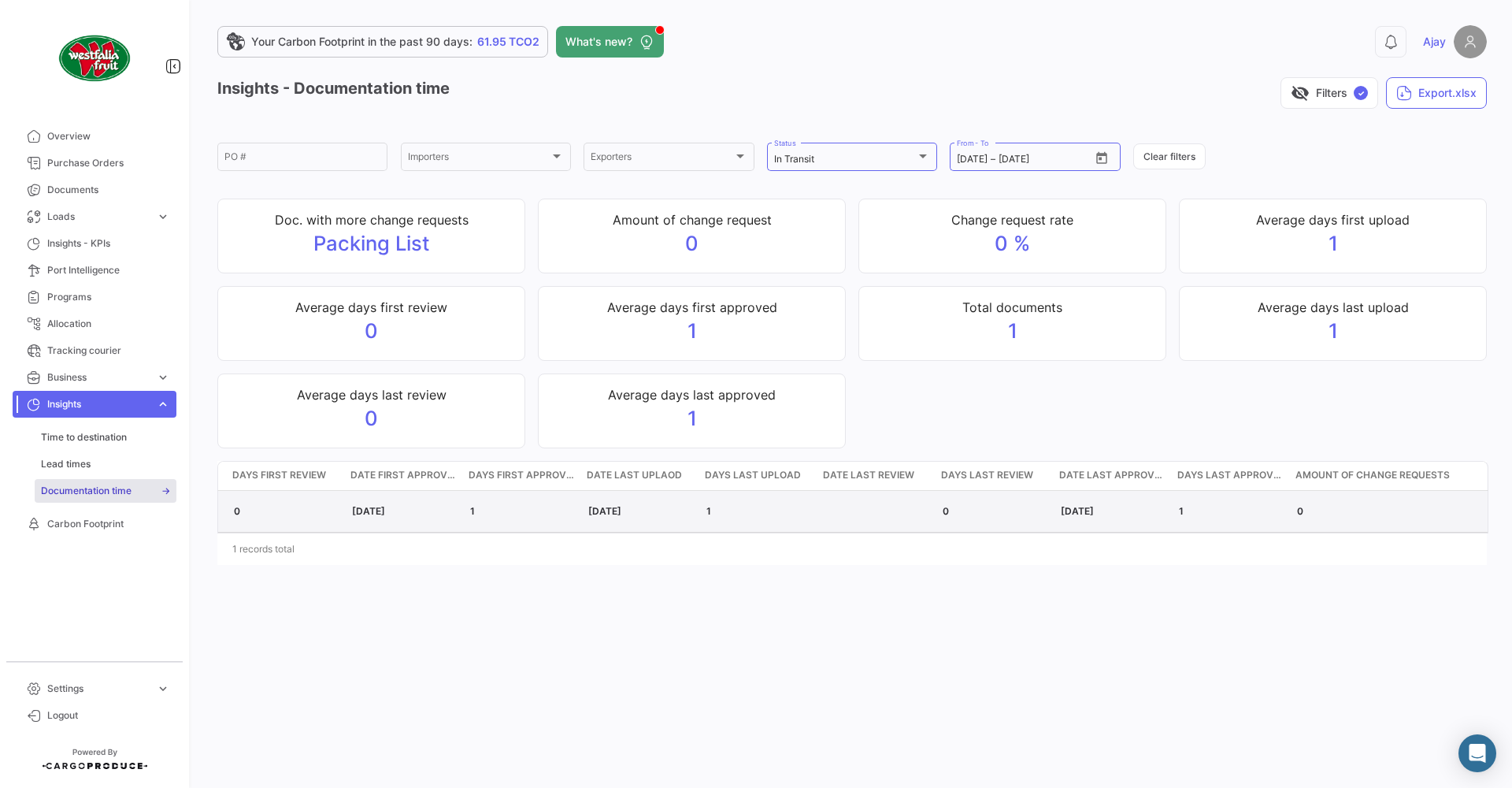
scroll to position [0, 1054]
